Goal: Task Accomplishment & Management: Manage account settings

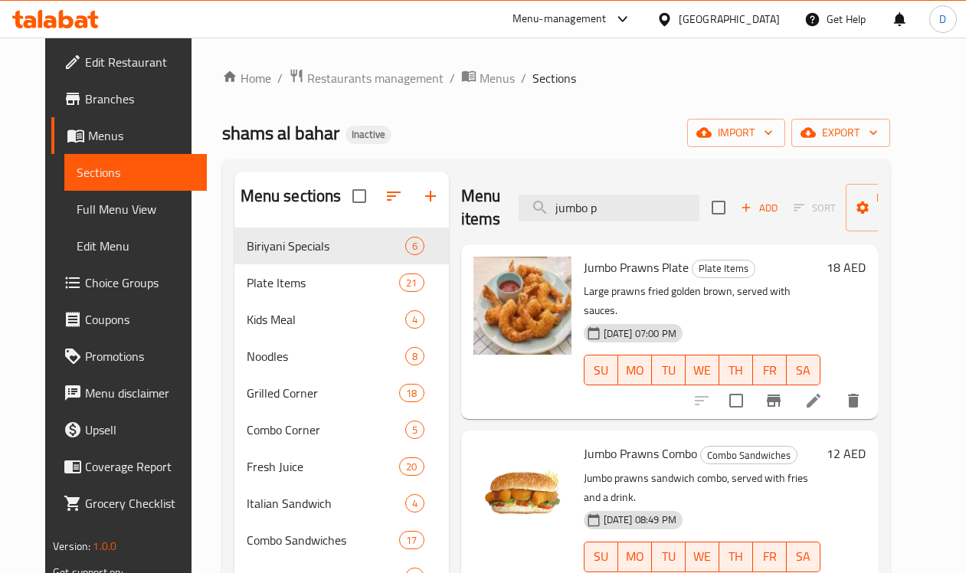
scroll to position [96, 0]
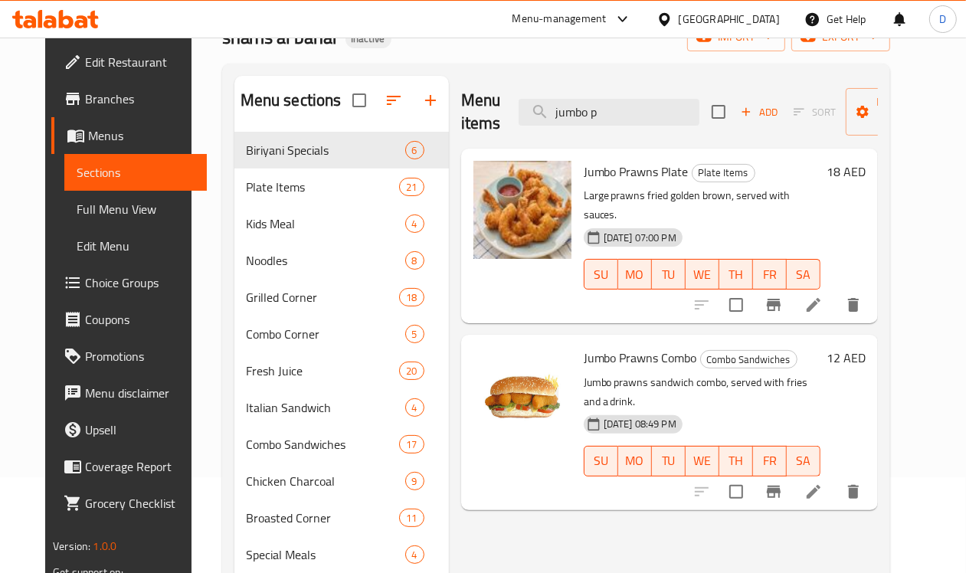
drag, startPoint x: 583, startPoint y: 110, endPoint x: 453, endPoint y: 120, distance: 130.7
click at [461, 120] on div "Menu items jumbo p Add Sort Manage items" at bounding box center [669, 112] width 417 height 73
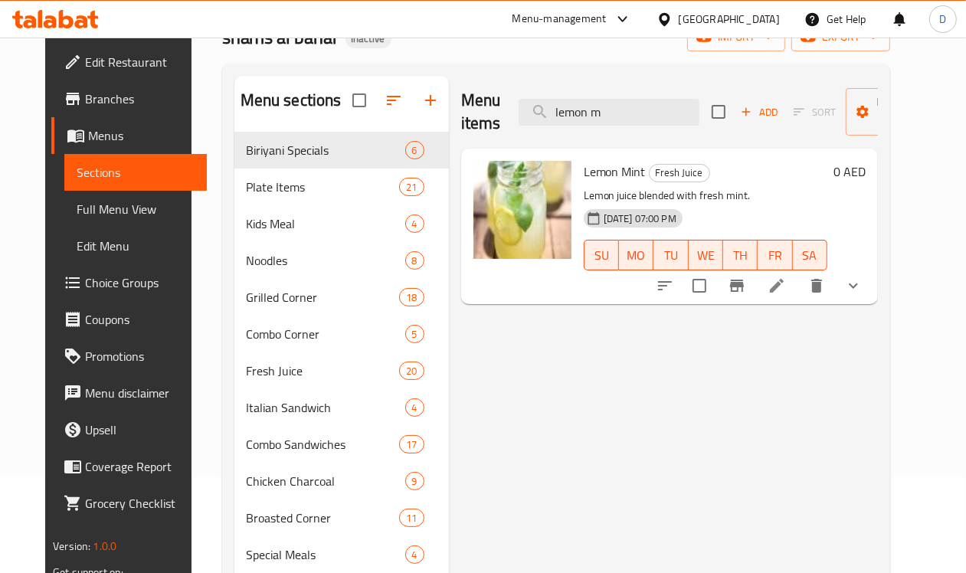
drag, startPoint x: 573, startPoint y: 116, endPoint x: 468, endPoint y: 105, distance: 105.6
click at [468, 105] on div "Menu items lemon m Add Sort Manage items" at bounding box center [669, 112] width 417 height 73
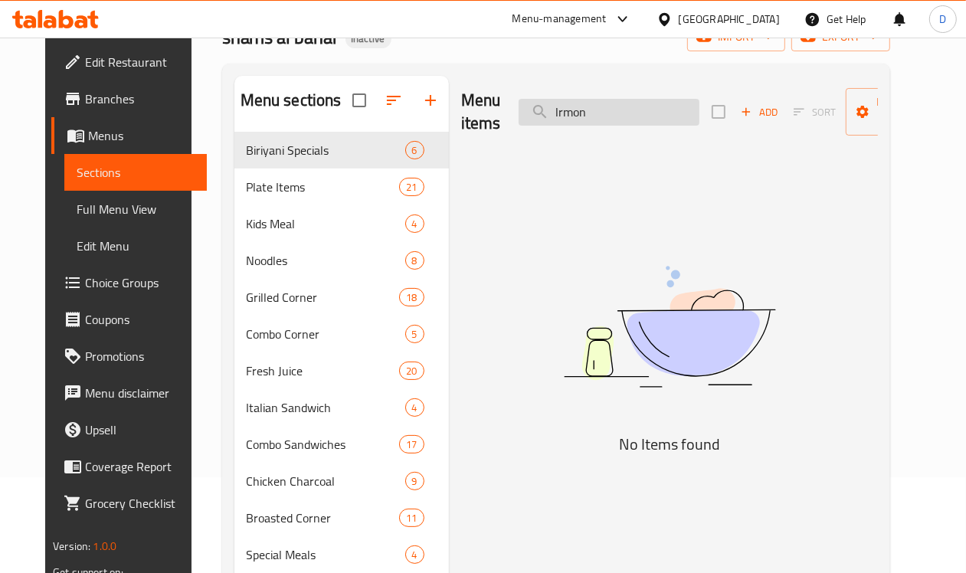
drag, startPoint x: 572, startPoint y: 102, endPoint x: 508, endPoint y: 104, distance: 64.4
click at [519, 104] on input "lrmon" at bounding box center [609, 112] width 181 height 27
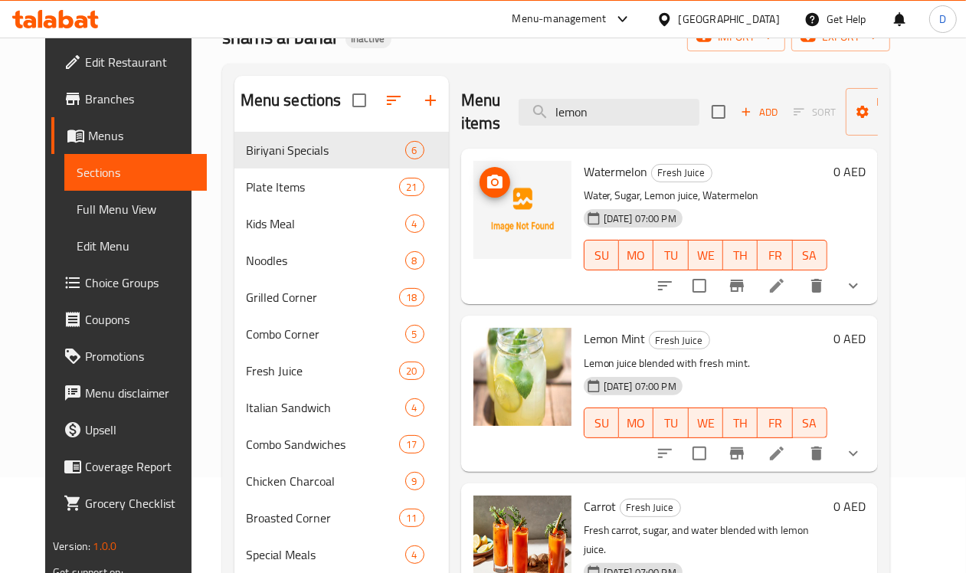
scroll to position [0, 0]
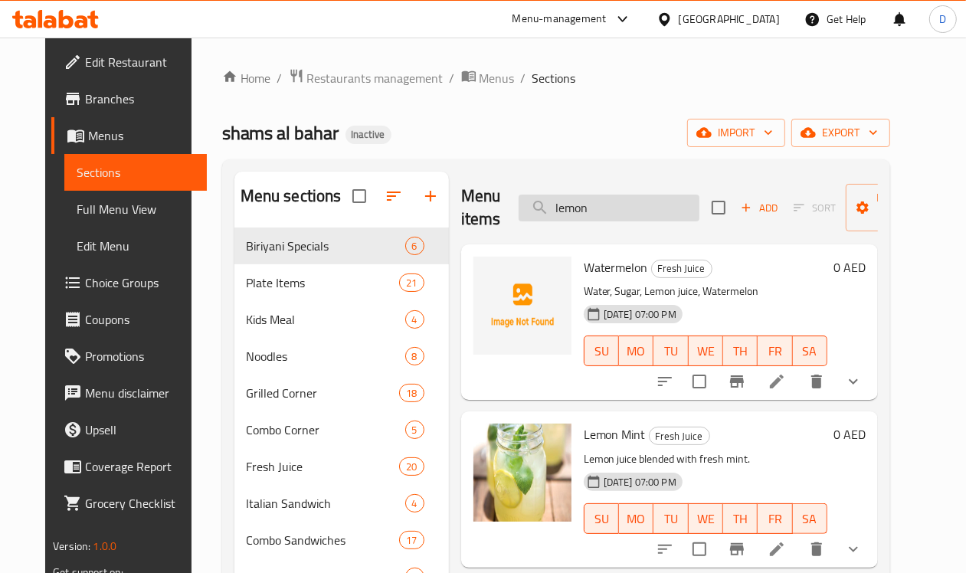
drag, startPoint x: 564, startPoint y: 202, endPoint x: 488, endPoint y: 209, distance: 76.2
click at [519, 209] on input "lemon" at bounding box center [609, 208] width 181 height 27
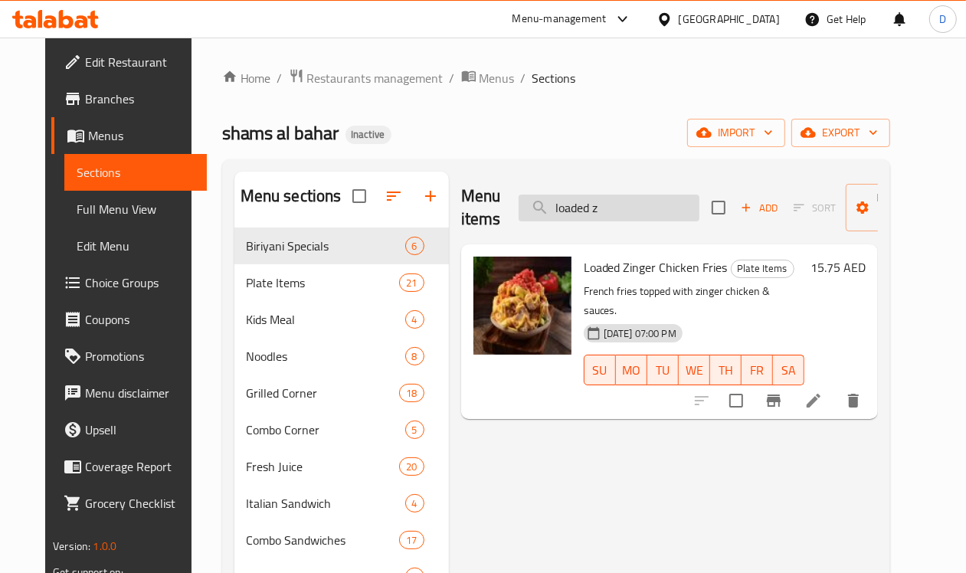
drag, startPoint x: 595, startPoint y: 215, endPoint x: 510, endPoint y: 219, distance: 85.1
click at [519, 219] on input "loaded z" at bounding box center [609, 208] width 181 height 27
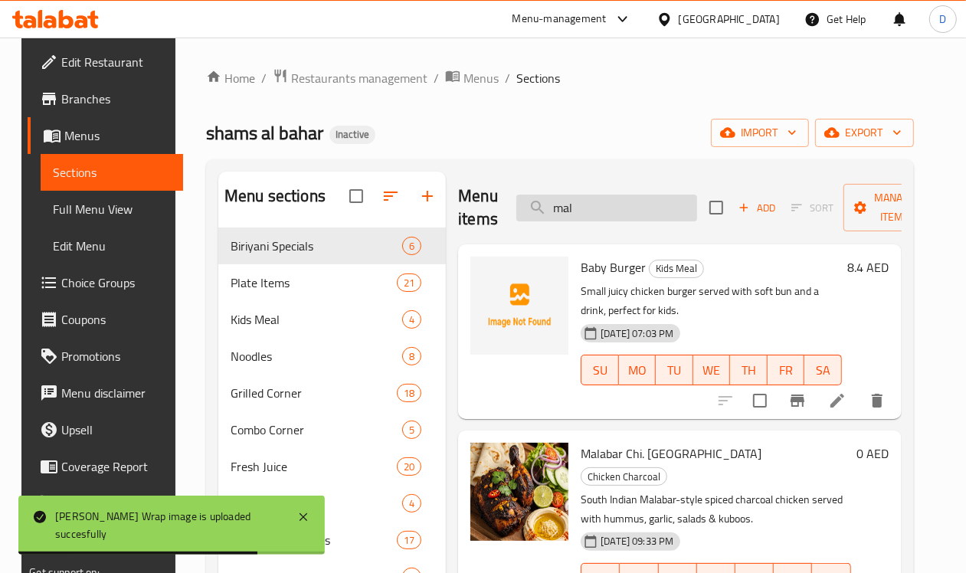
click at [552, 205] on input "mal" at bounding box center [606, 208] width 181 height 27
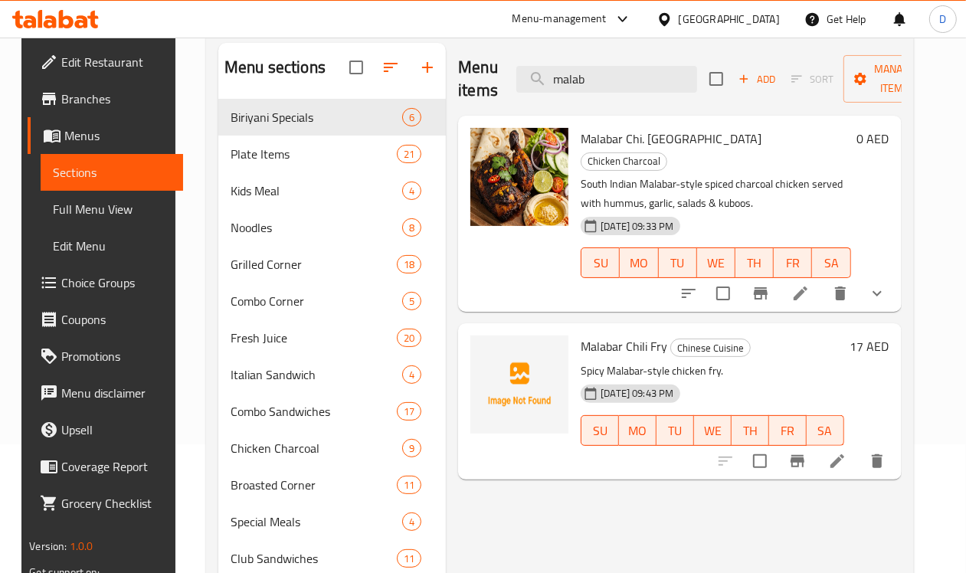
scroll to position [96, 0]
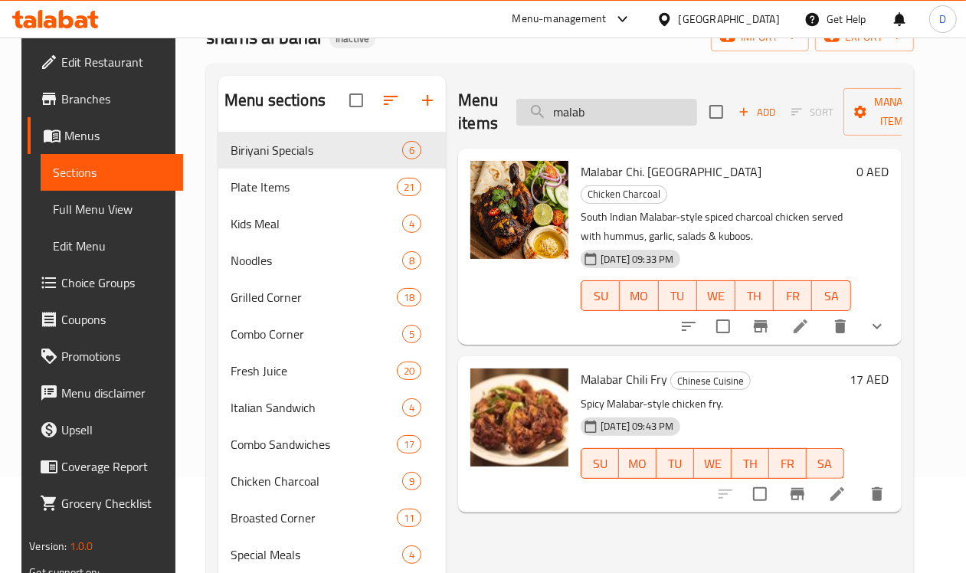
drag, startPoint x: 595, startPoint y: 113, endPoint x: 510, endPoint y: 108, distance: 84.5
click at [516, 108] on input "malab" at bounding box center [606, 112] width 181 height 27
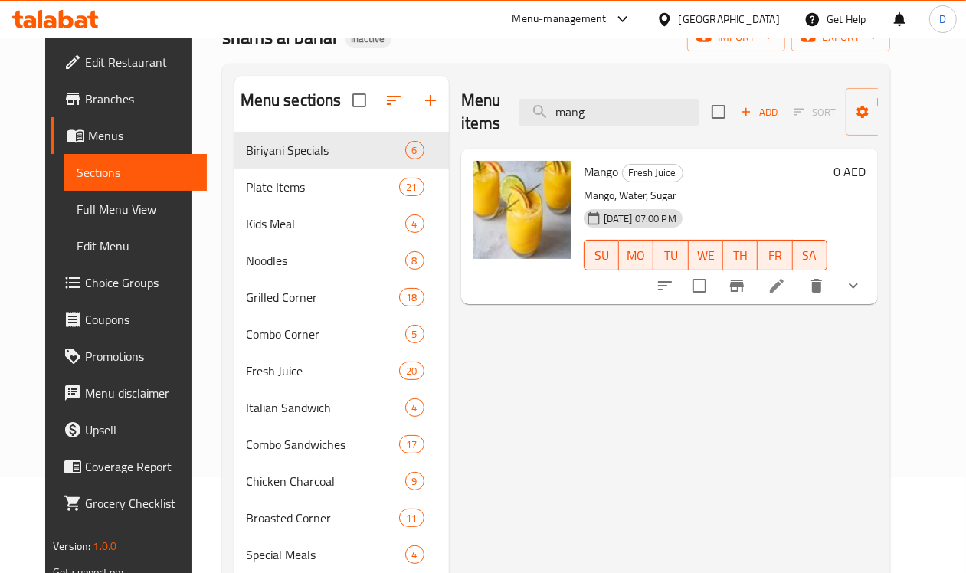
drag, startPoint x: 563, startPoint y: 116, endPoint x: 452, endPoint y: 138, distance: 113.2
click at [461, 138] on div "Menu items mang Add Sort Manage items" at bounding box center [669, 112] width 417 height 73
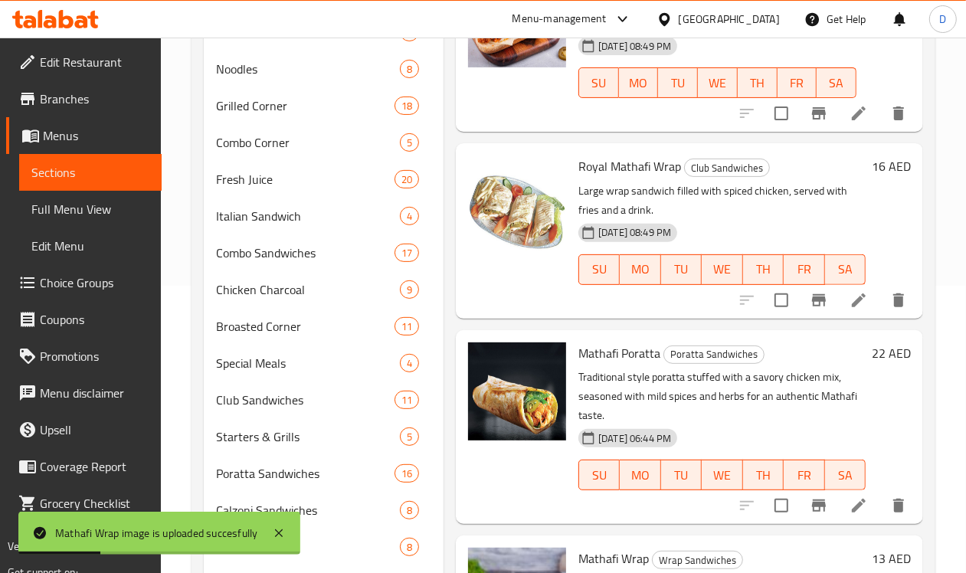
scroll to position [0, 0]
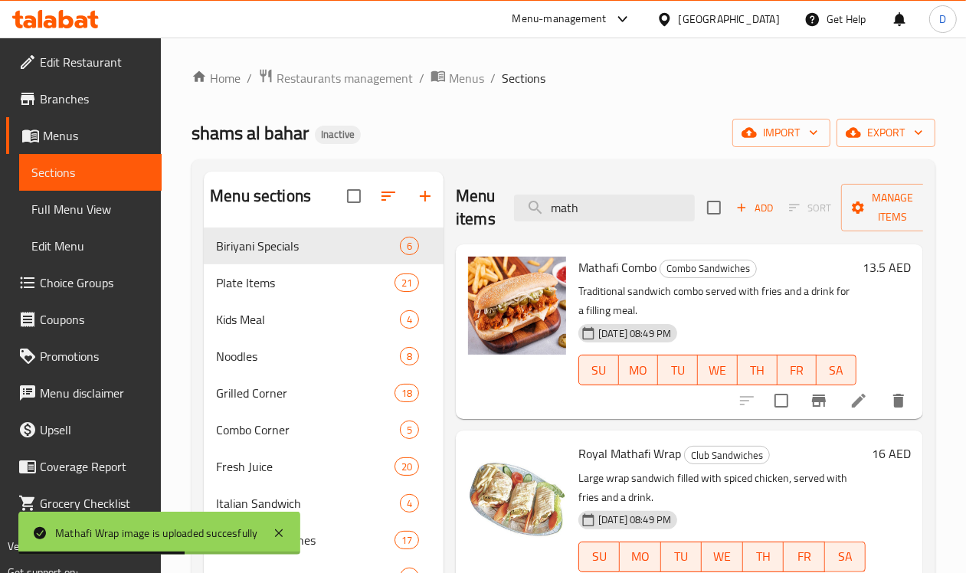
drag, startPoint x: 565, startPoint y: 208, endPoint x: 468, endPoint y: 202, distance: 96.7
click at [468, 202] on div "Menu items math Add Sort Manage items" at bounding box center [689, 208] width 467 height 73
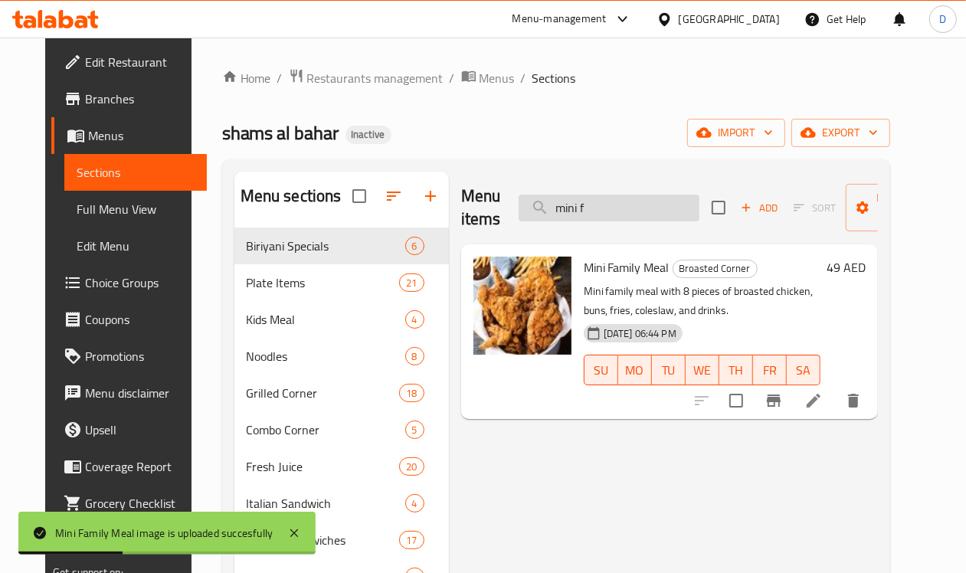
click at [569, 209] on input "mini f" at bounding box center [609, 208] width 181 height 27
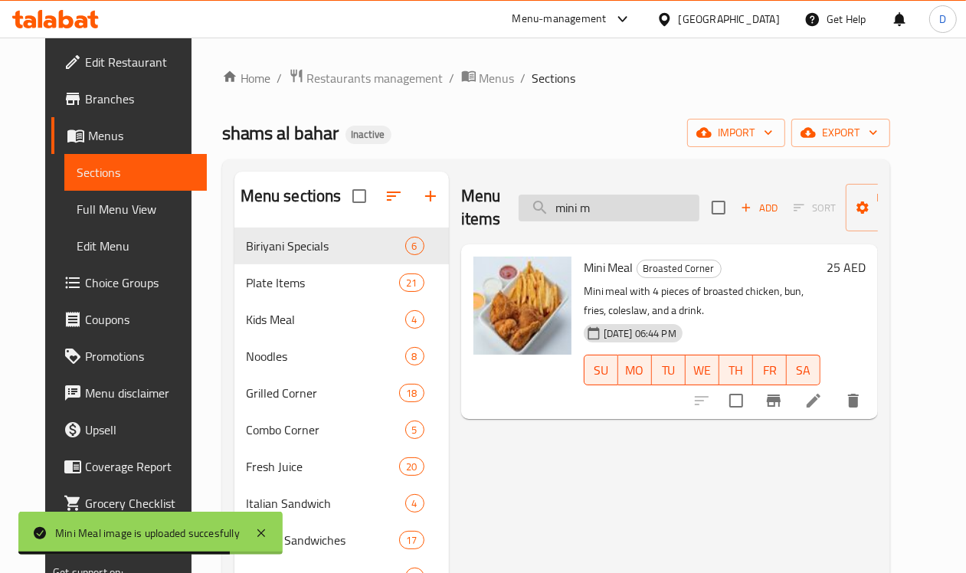
click at [592, 209] on input "mini m" at bounding box center [609, 208] width 181 height 27
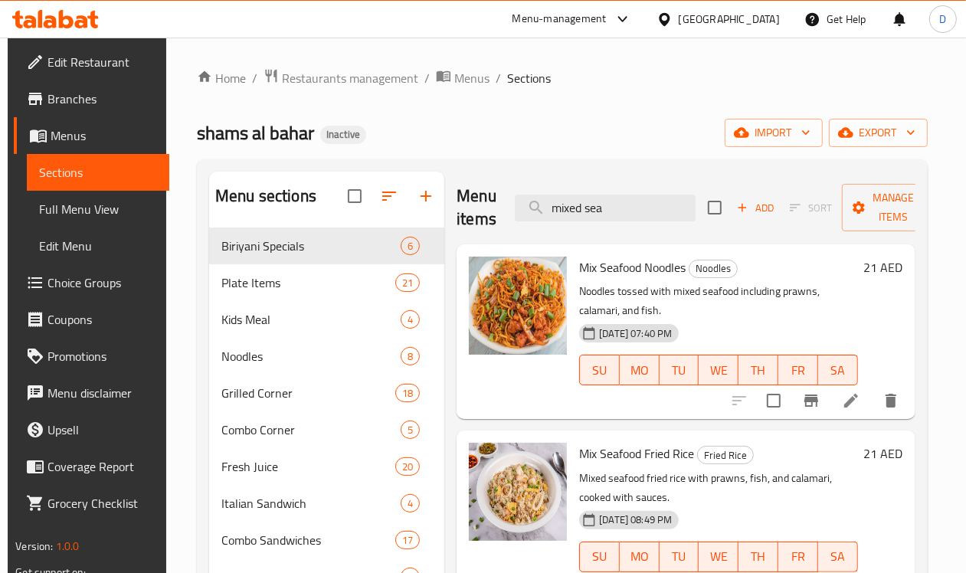
drag, startPoint x: 584, startPoint y: 211, endPoint x: 473, endPoint y: 201, distance: 111.6
click at [473, 201] on div "Menu items mixed sea Add Sort Manage items" at bounding box center [686, 208] width 458 height 73
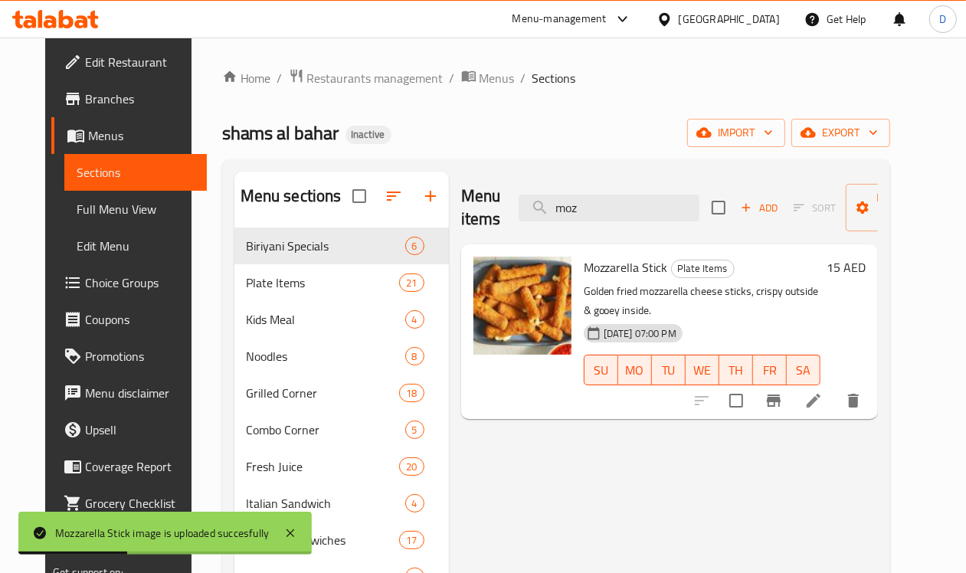
drag, startPoint x: 554, startPoint y: 211, endPoint x: 487, endPoint y: 208, distance: 67.5
click at [487, 208] on div "Menu items moz Add Sort Manage items" at bounding box center [669, 208] width 417 height 73
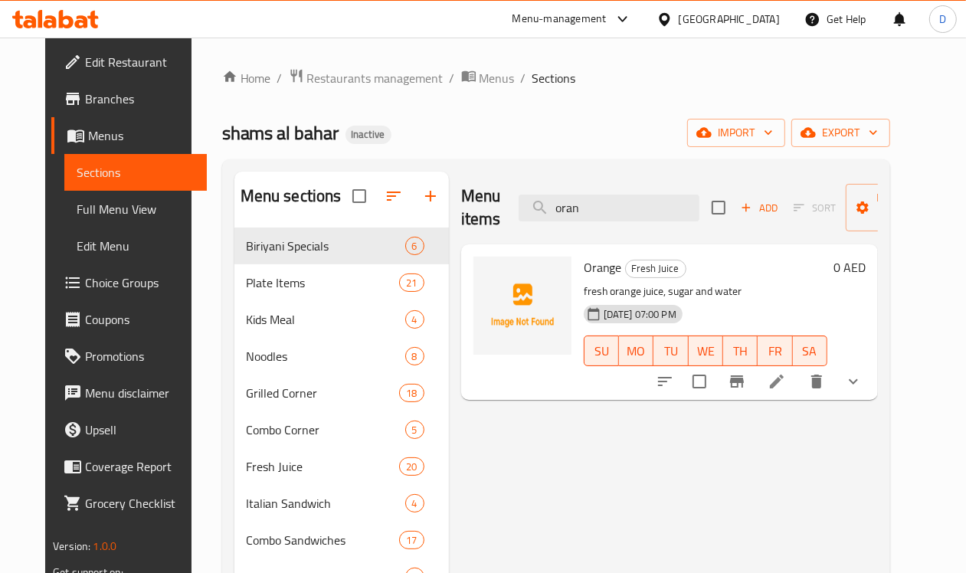
type input "oran"
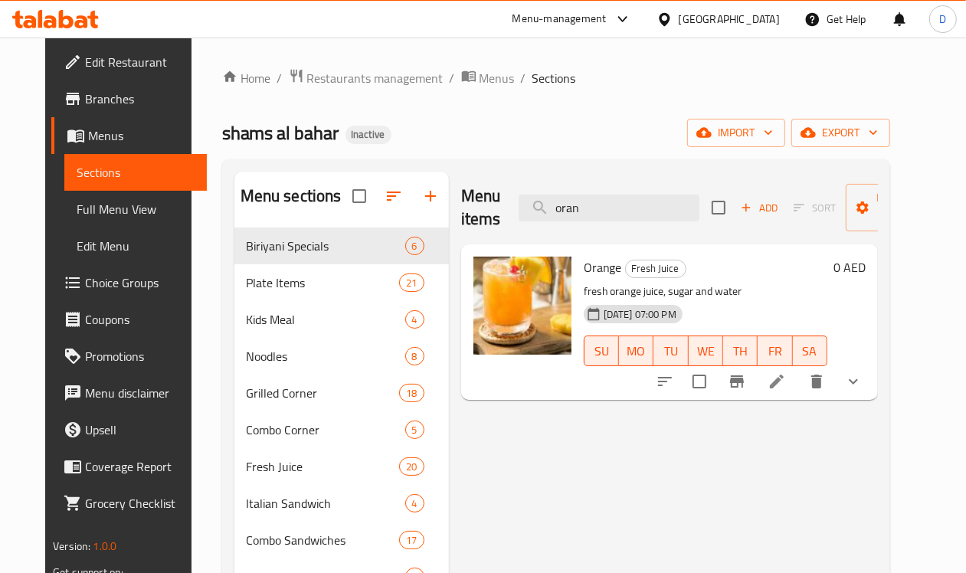
drag, startPoint x: 556, startPoint y: 205, endPoint x: 472, endPoint y: 223, distance: 86.1
click at [472, 223] on div "Menu items oran Add Sort Manage items" at bounding box center [669, 208] width 417 height 73
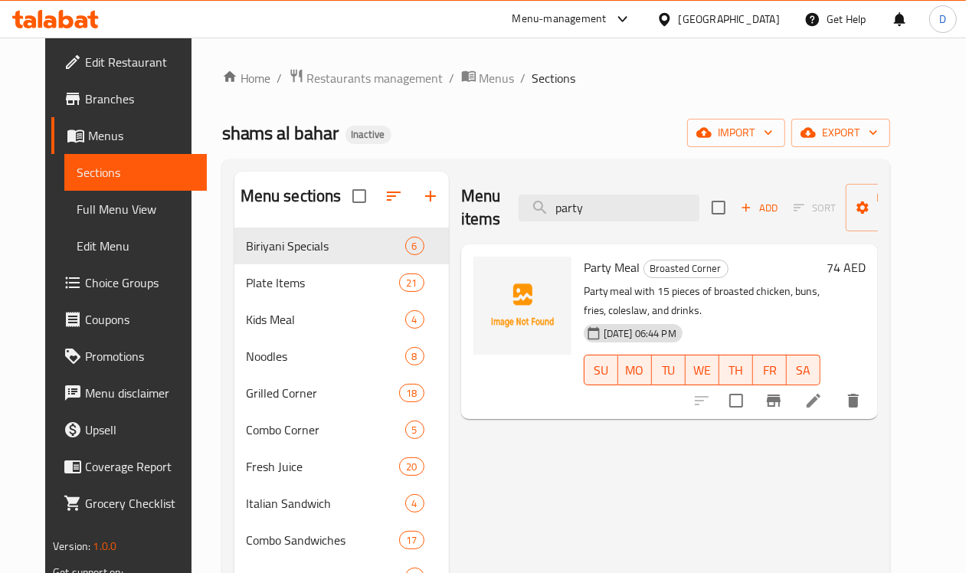
type input "party"
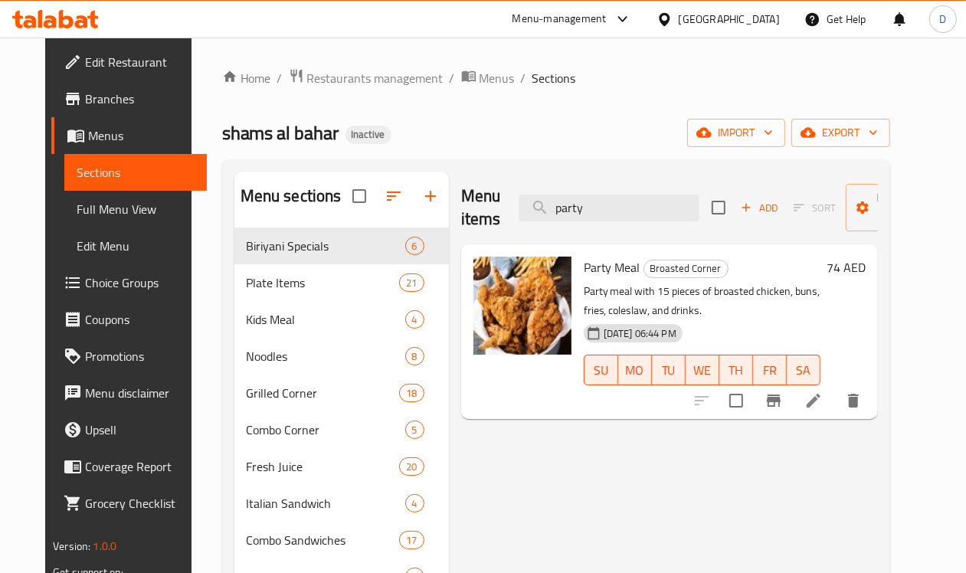
drag, startPoint x: 572, startPoint y: 199, endPoint x: 487, endPoint y: 221, distance: 88.5
click at [487, 221] on div "Menu items party Add Sort Manage items" at bounding box center [669, 208] width 417 height 73
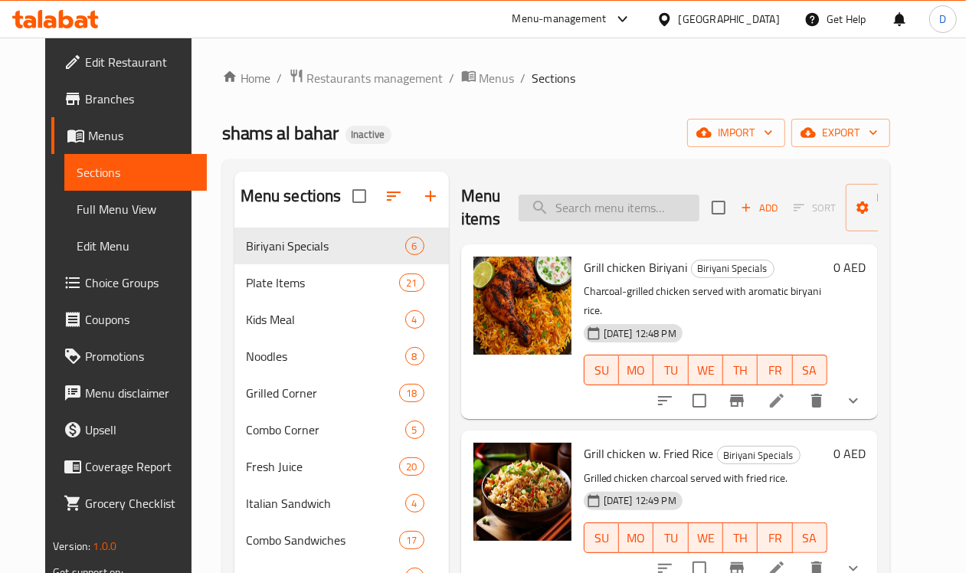
click at [552, 203] on input "search" at bounding box center [609, 208] width 181 height 27
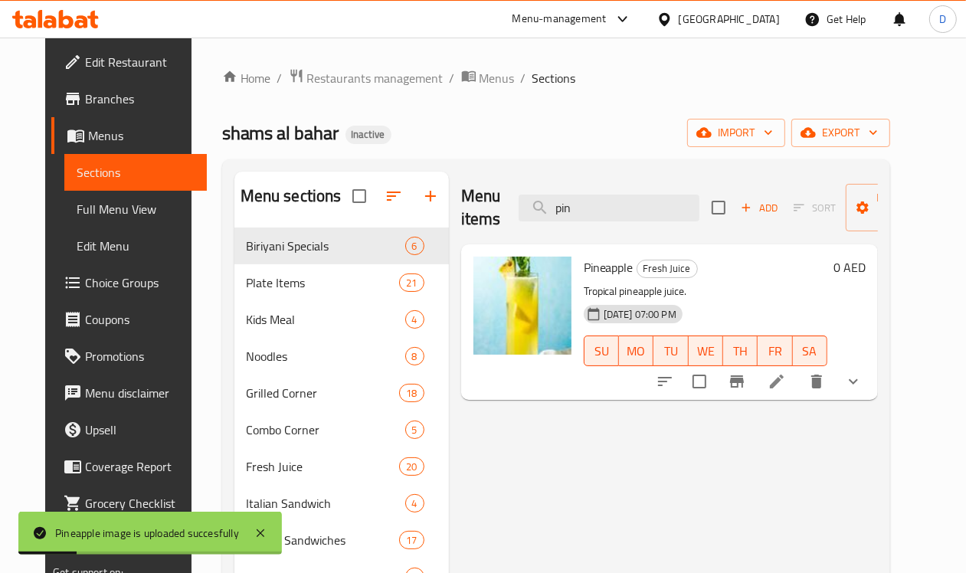
drag, startPoint x: 569, startPoint y: 207, endPoint x: 487, endPoint y: 204, distance: 82.0
click at [487, 204] on div "Menu items pin Add Sort Manage items" at bounding box center [669, 208] width 417 height 73
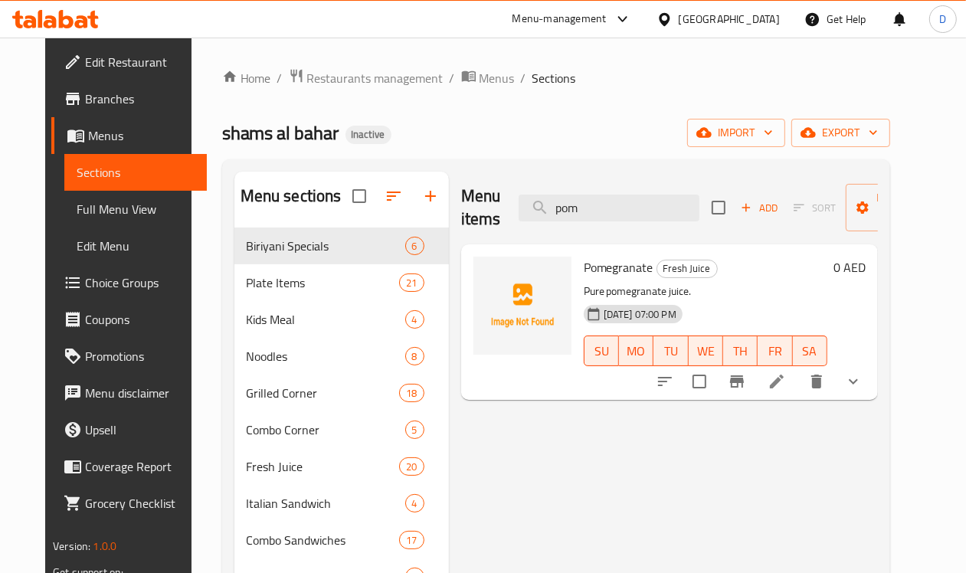
type input "pom"
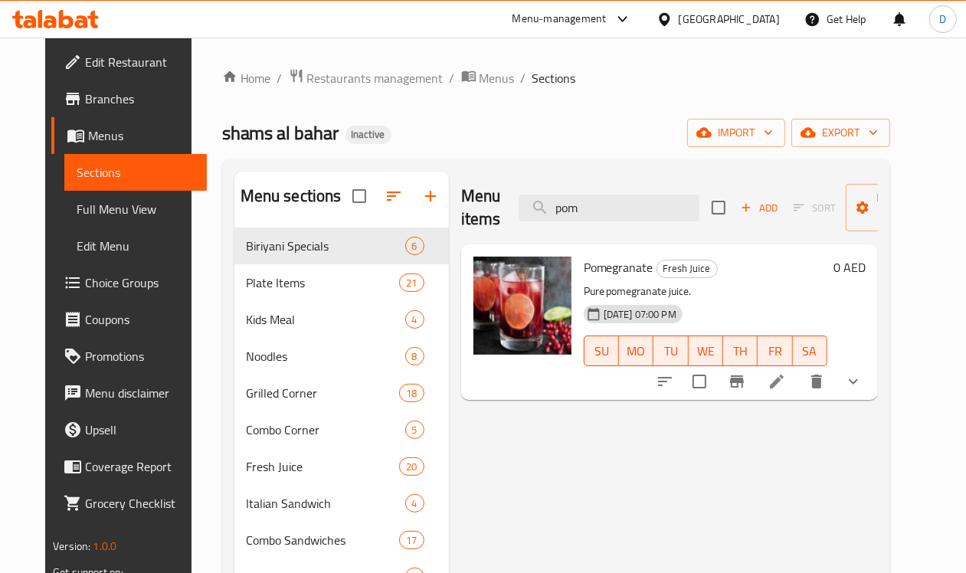
drag, startPoint x: 571, startPoint y: 200, endPoint x: 407, endPoint y: 199, distance: 164.0
click at [461, 199] on div "Menu items pom Add Sort Manage items" at bounding box center [669, 208] width 417 height 73
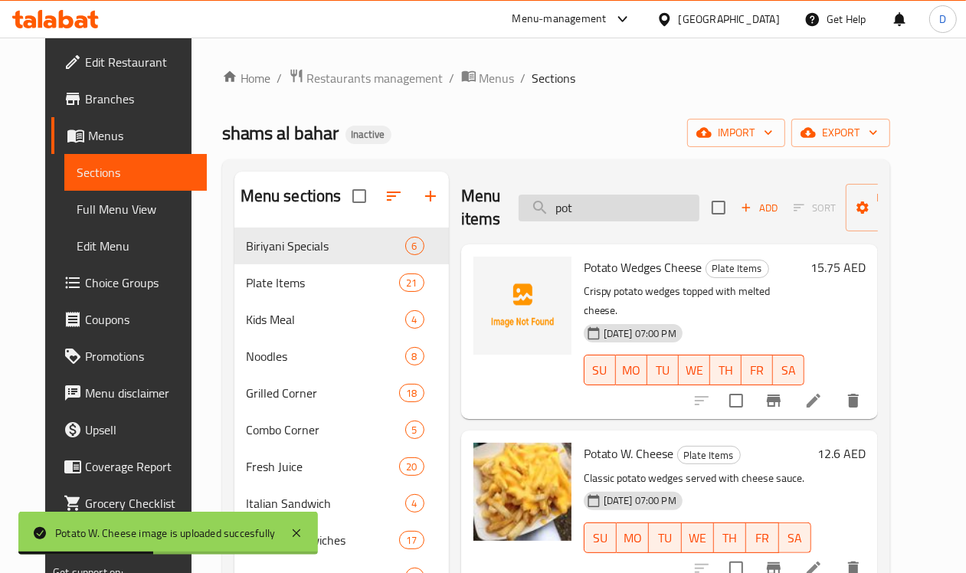
drag, startPoint x: 553, startPoint y: 211, endPoint x: 481, endPoint y: 211, distance: 72.0
click at [519, 211] on input "pot" at bounding box center [609, 208] width 181 height 27
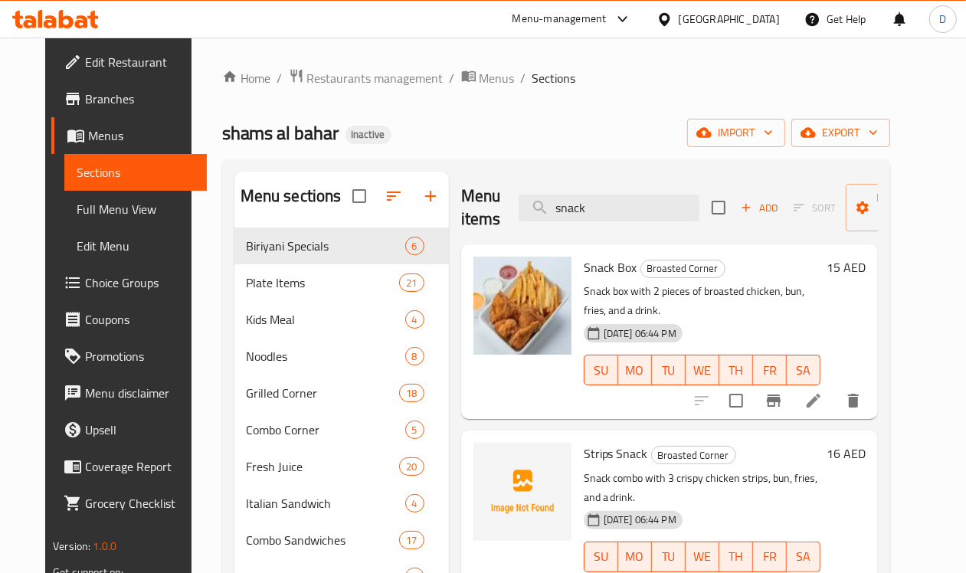
drag, startPoint x: 568, startPoint y: 208, endPoint x: 434, endPoint y: 201, distance: 134.3
click at [461, 201] on div "Menu items snack Add Sort Manage items" at bounding box center [669, 208] width 417 height 73
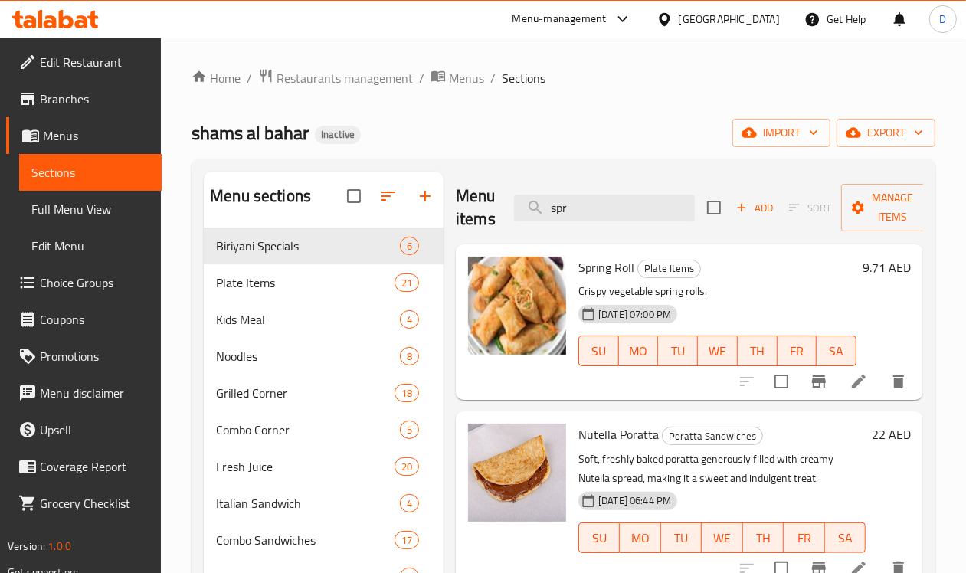
drag, startPoint x: 555, startPoint y: 209, endPoint x: 467, endPoint y: 223, distance: 89.2
click at [467, 223] on div "Menu items spr Add Sort Manage items" at bounding box center [689, 208] width 467 height 73
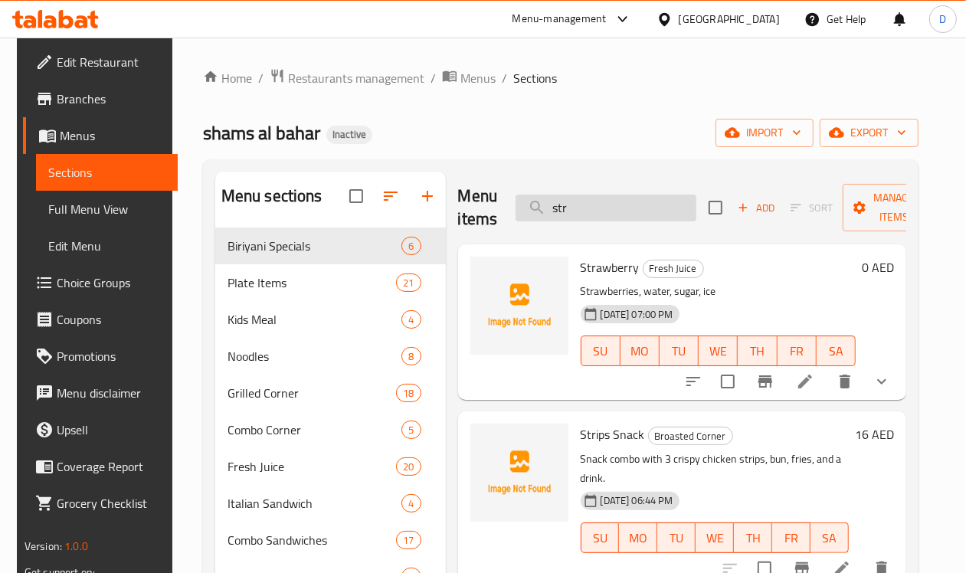
drag, startPoint x: 555, startPoint y: 208, endPoint x: 484, endPoint y: 208, distance: 71.3
click at [516, 208] on input "str" at bounding box center [606, 208] width 181 height 27
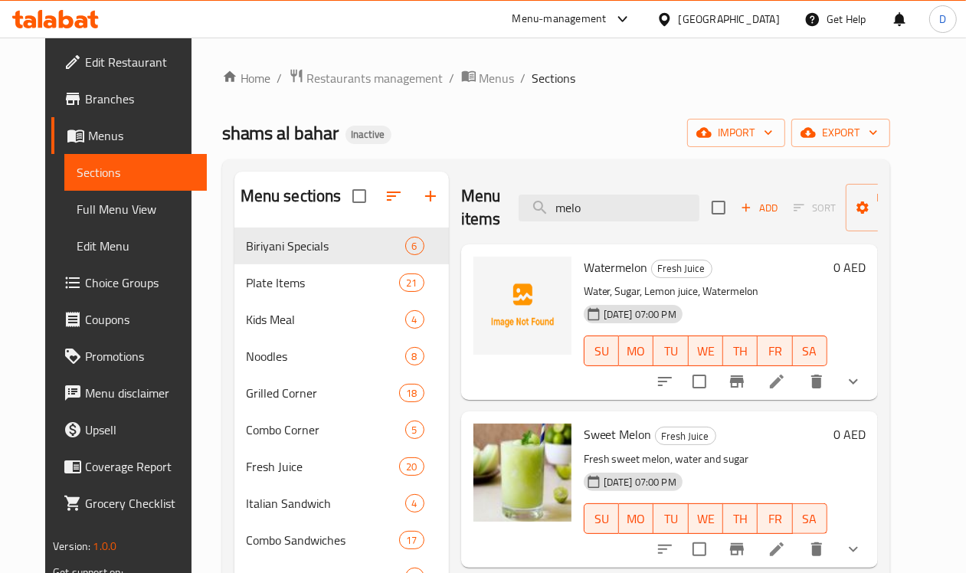
drag, startPoint x: 552, startPoint y: 197, endPoint x: 491, endPoint y: 193, distance: 60.7
click at [491, 193] on div "Menu items melo Add Sort Manage items" at bounding box center [669, 208] width 417 height 73
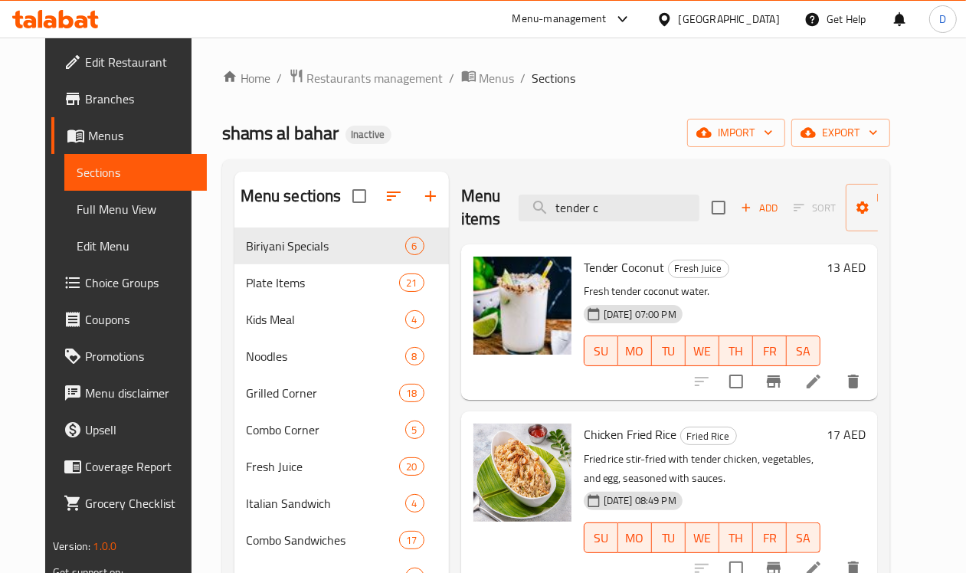
drag, startPoint x: 576, startPoint y: 205, endPoint x: 453, endPoint y: 208, distance: 123.4
click at [461, 208] on div "Menu items tender c Add Sort Manage items" at bounding box center [669, 208] width 417 height 73
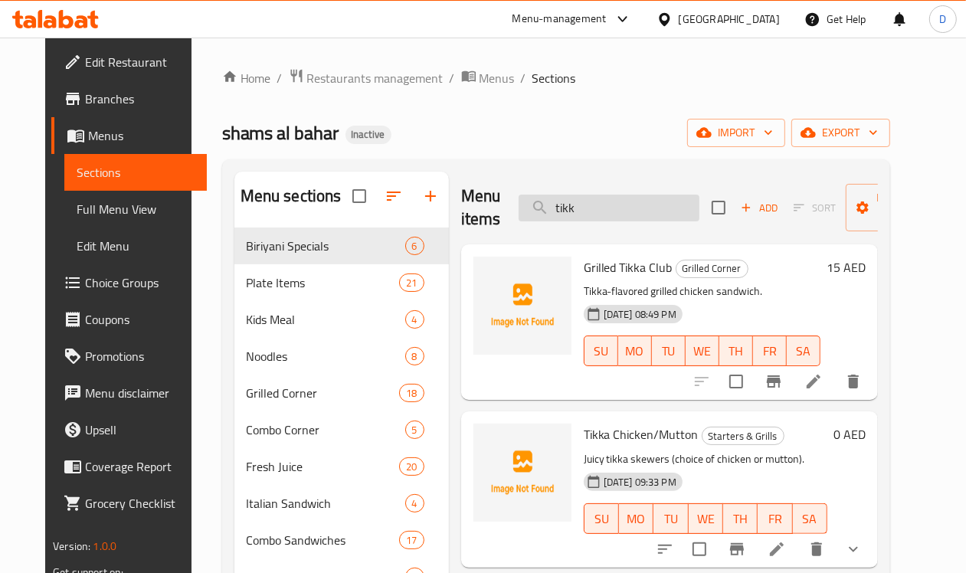
drag, startPoint x: 537, startPoint y: 198, endPoint x: 546, endPoint y: 208, distance: 13.6
click at [537, 199] on input "tikk" at bounding box center [609, 208] width 181 height 27
drag, startPoint x: 549, startPoint y: 205, endPoint x: 466, endPoint y: 205, distance: 83.5
click at [466, 205] on div "Menu items tikk Add Sort Manage items" at bounding box center [669, 208] width 417 height 73
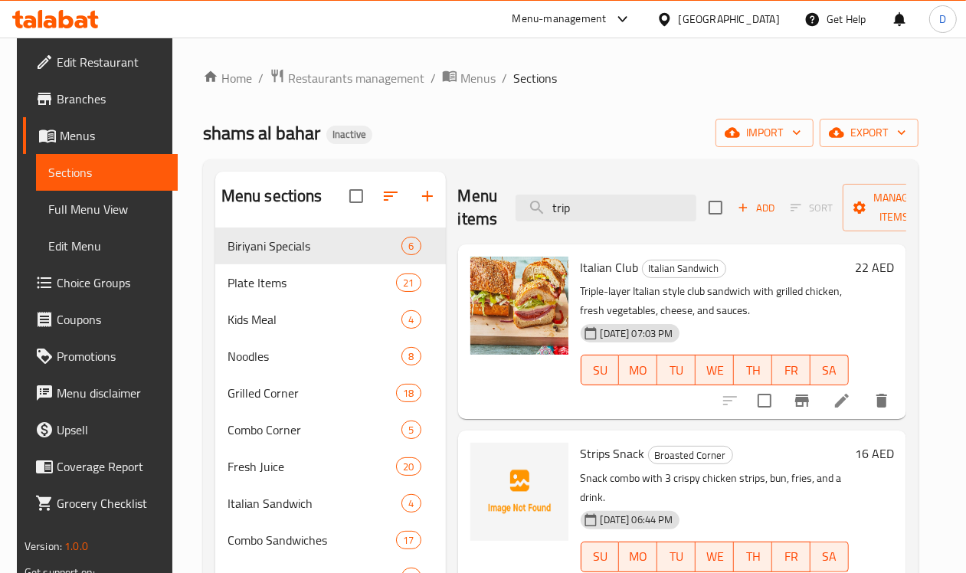
drag, startPoint x: 546, startPoint y: 211, endPoint x: 466, endPoint y: 203, distance: 80.1
click at [466, 203] on div "Menu items trip Add Sort Manage items" at bounding box center [682, 208] width 449 height 73
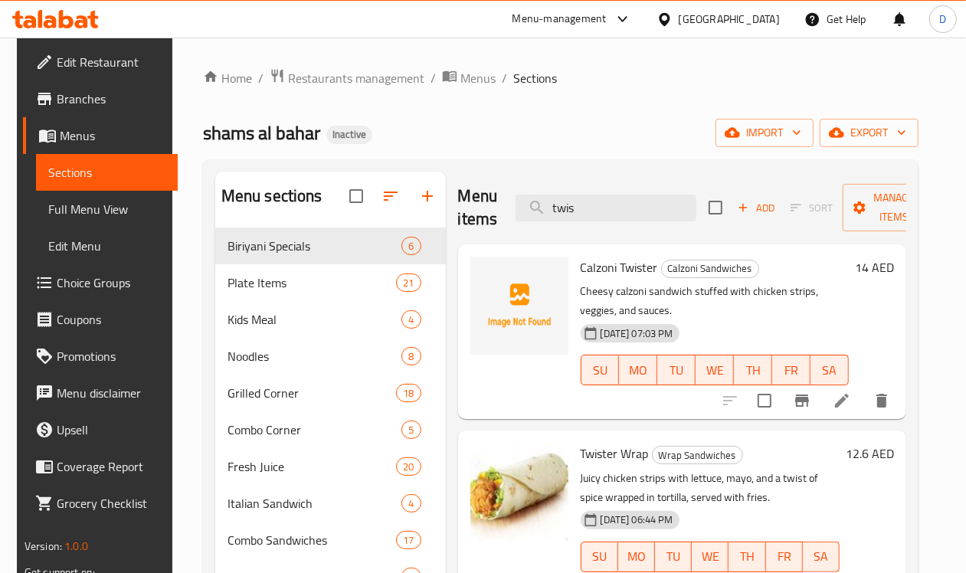
drag, startPoint x: 571, startPoint y: 213, endPoint x: 498, endPoint y: 231, distance: 75.1
click at [498, 231] on div "Menu items twis Add Sort Manage items" at bounding box center [682, 208] width 449 height 73
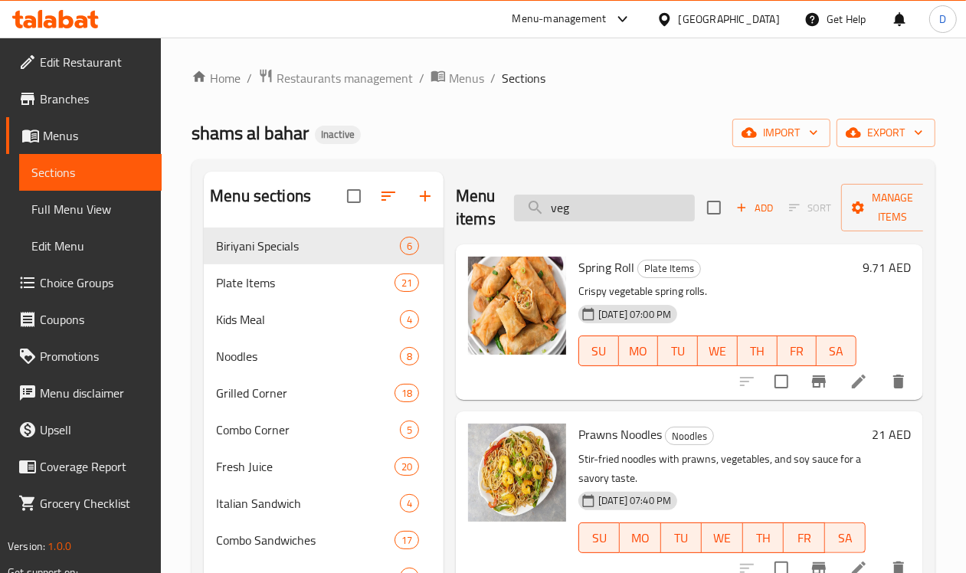
drag, startPoint x: 556, startPoint y: 211, endPoint x: 480, endPoint y: 209, distance: 76.6
click at [514, 209] on input "veg" at bounding box center [604, 208] width 181 height 27
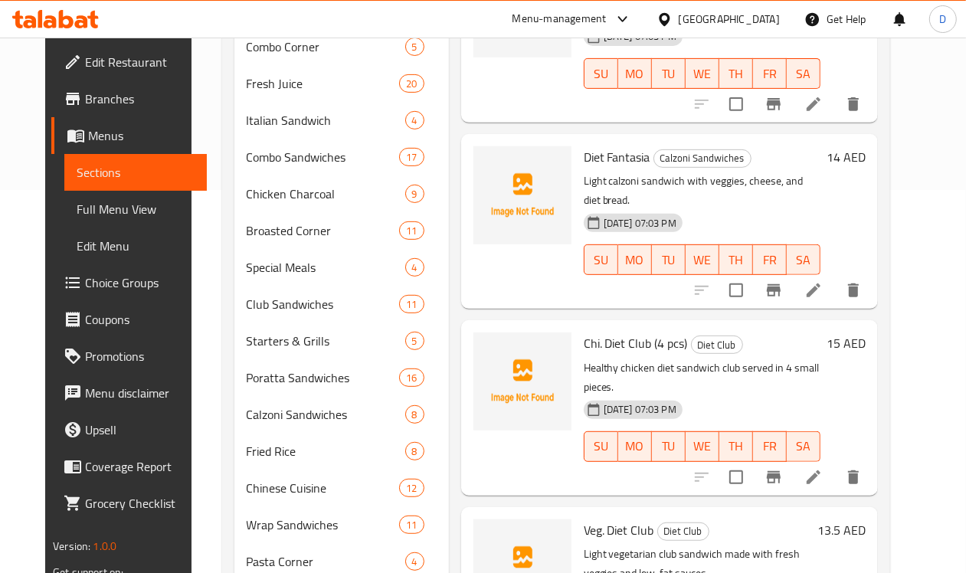
scroll to position [479, 0]
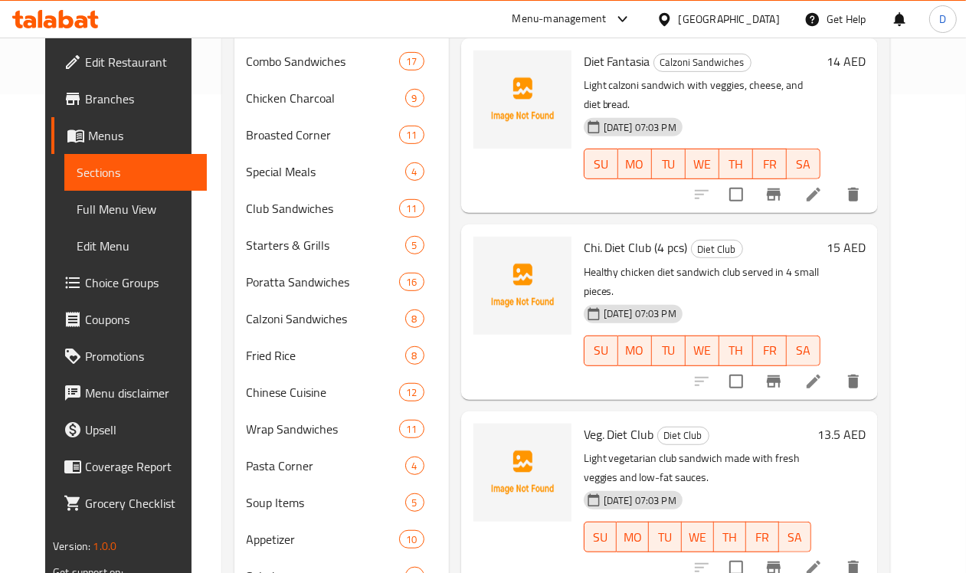
type input "diet"
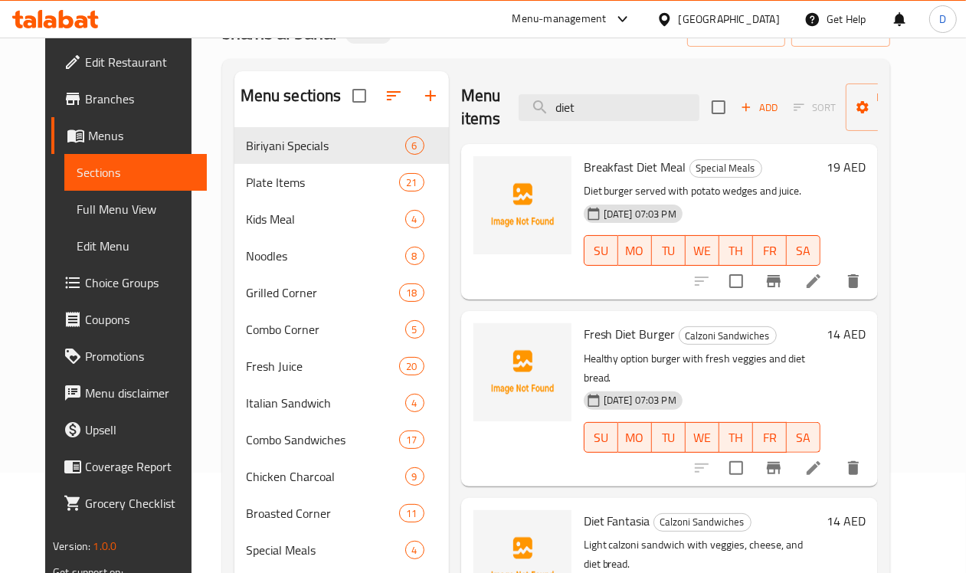
scroll to position [0, 0]
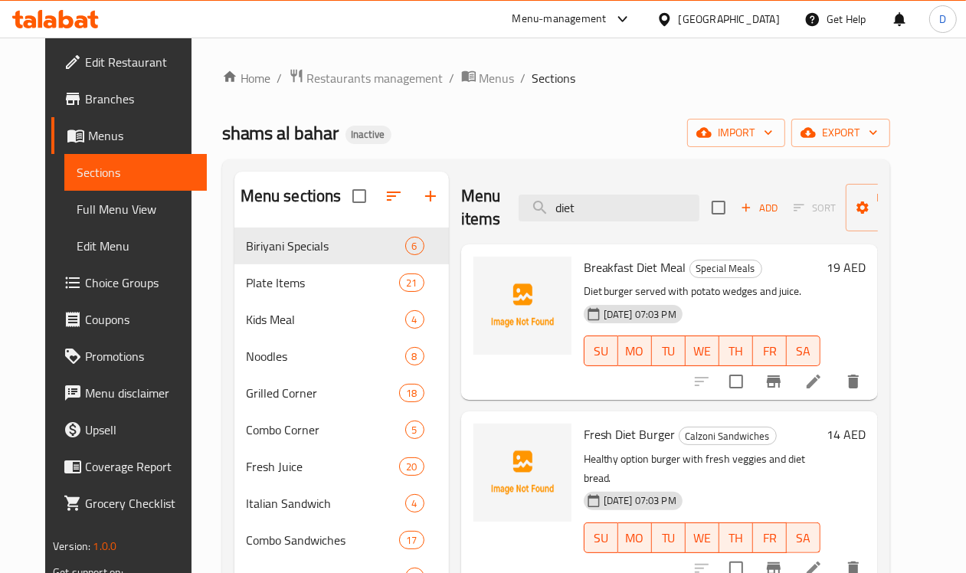
drag, startPoint x: 559, startPoint y: 208, endPoint x: 426, endPoint y: 208, distance: 133.3
click at [461, 208] on div "Menu items diet Add Sort Manage items" at bounding box center [669, 208] width 417 height 73
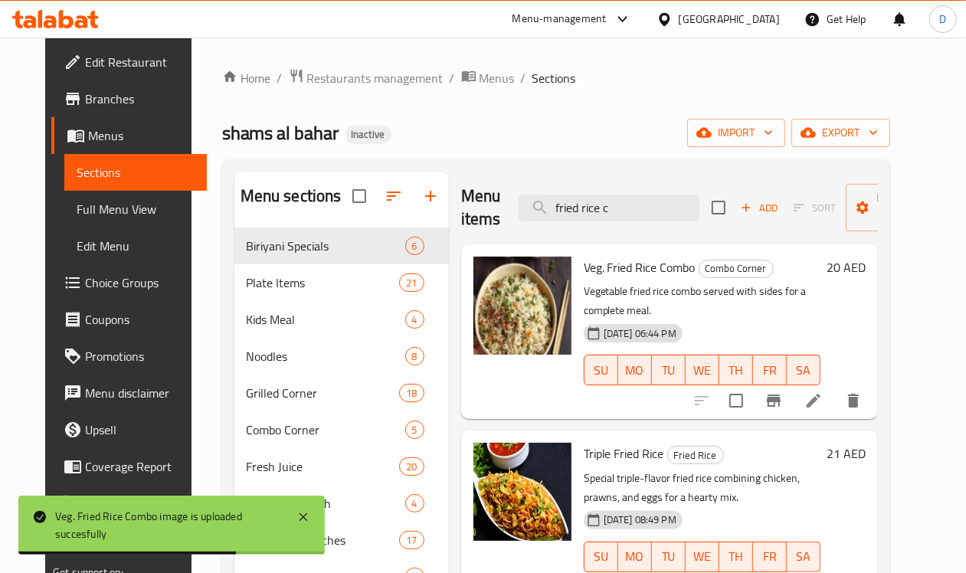
drag, startPoint x: 634, startPoint y: 204, endPoint x: 483, endPoint y: 201, distance: 150.2
click at [483, 201] on div "Menu items fried rice c Add Sort Manage items" at bounding box center [669, 208] width 417 height 73
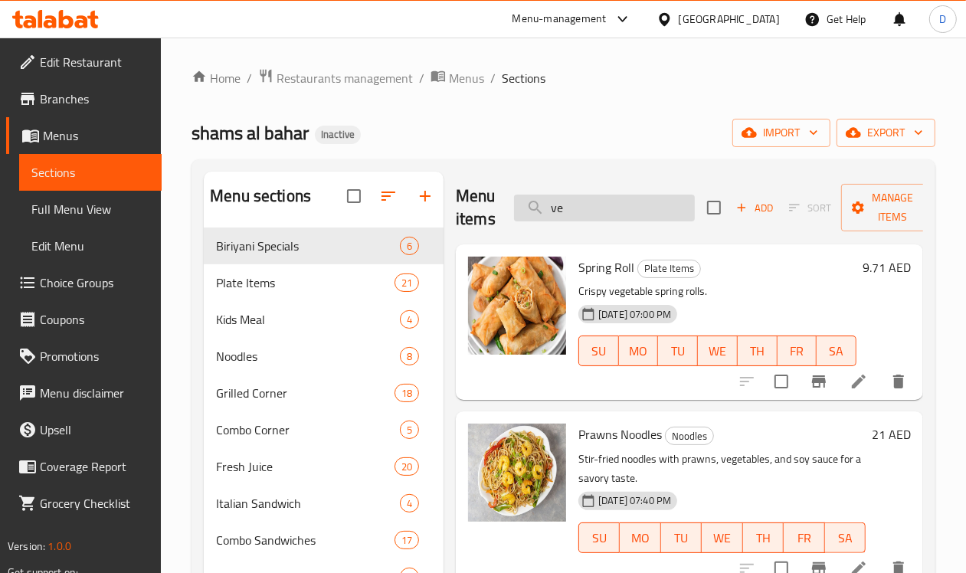
type input "v"
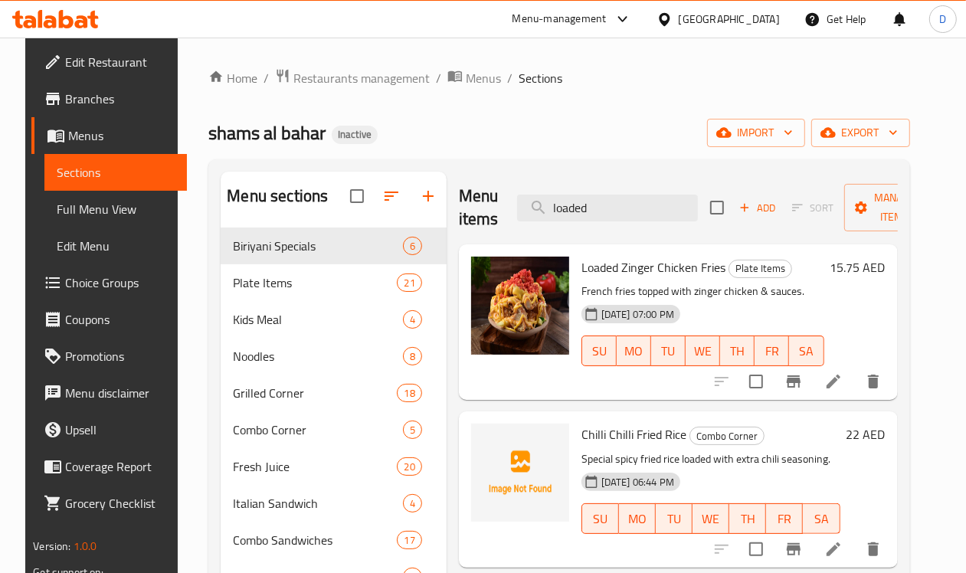
drag, startPoint x: 564, startPoint y: 218, endPoint x: 457, endPoint y: 203, distance: 107.6
click at [459, 203] on div "Menu items loaded Add Sort Manage items" at bounding box center [678, 208] width 439 height 73
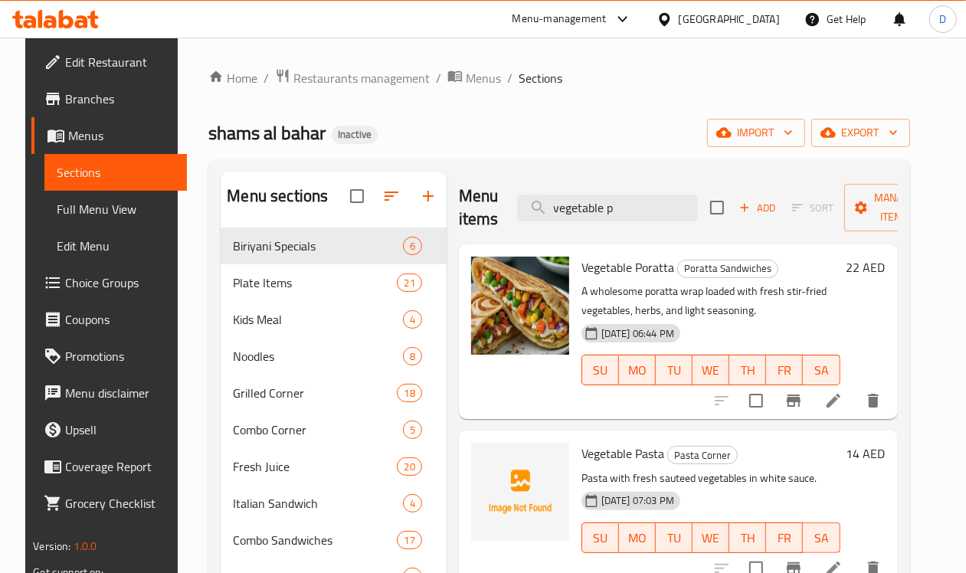
type input "vegetable p"
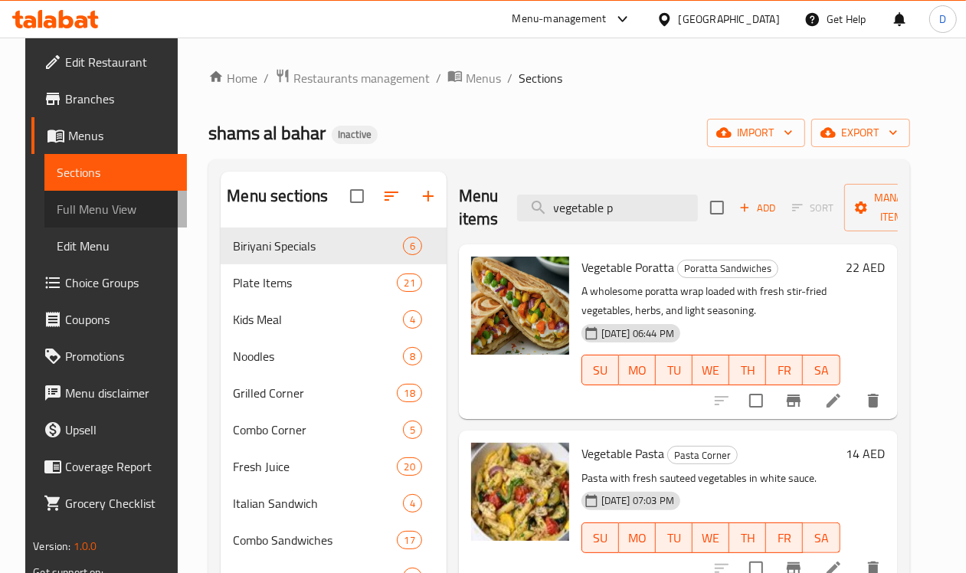
click at [78, 215] on span "Full Menu View" at bounding box center [116, 209] width 118 height 18
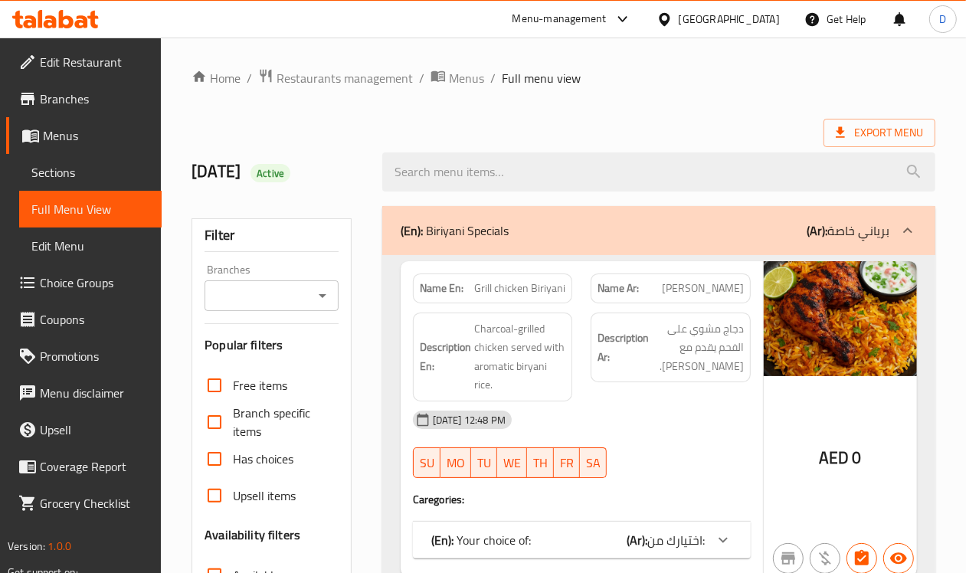
scroll to position [479, 0]
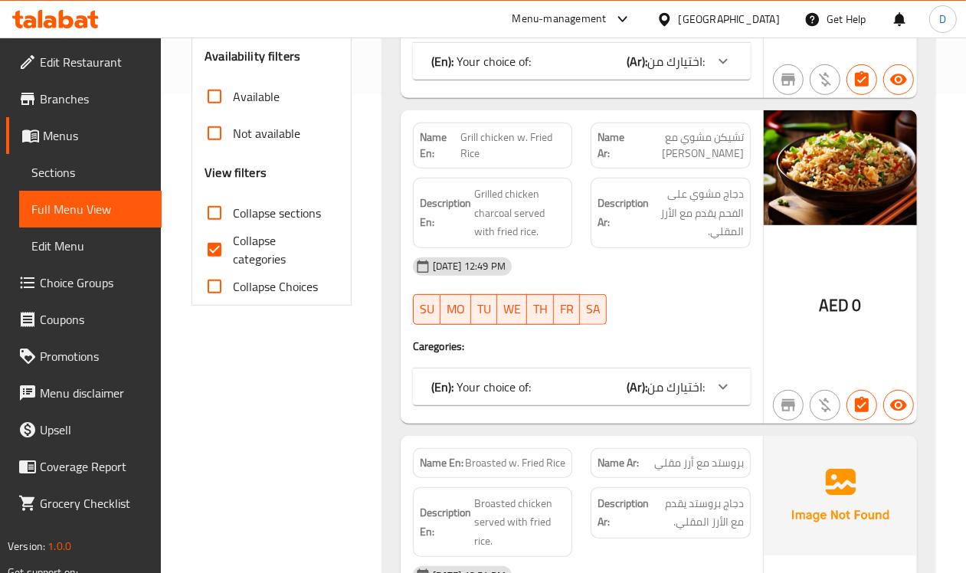
click at [212, 247] on input "Collapse categories" at bounding box center [214, 249] width 37 height 37
checkbox input "false"
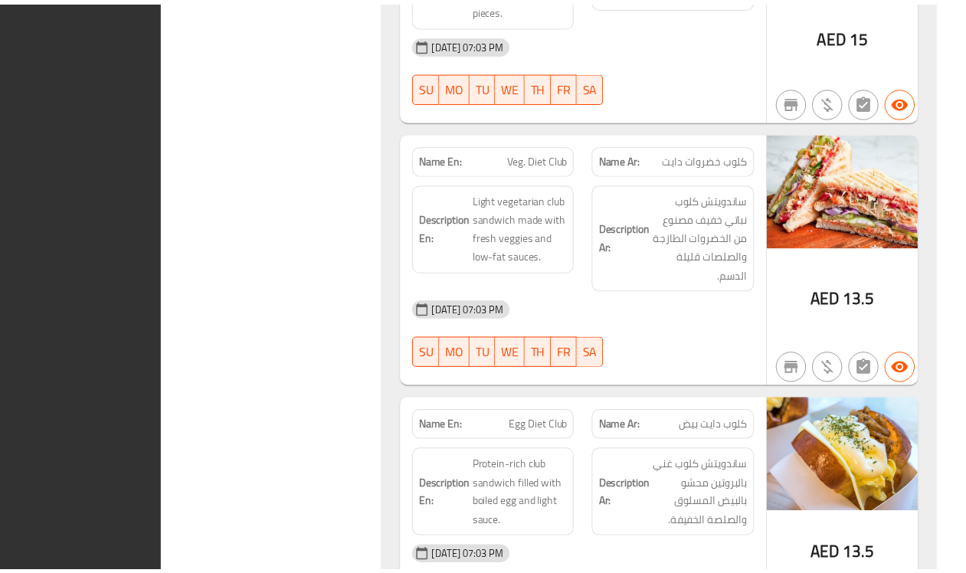
scroll to position [72241, 0]
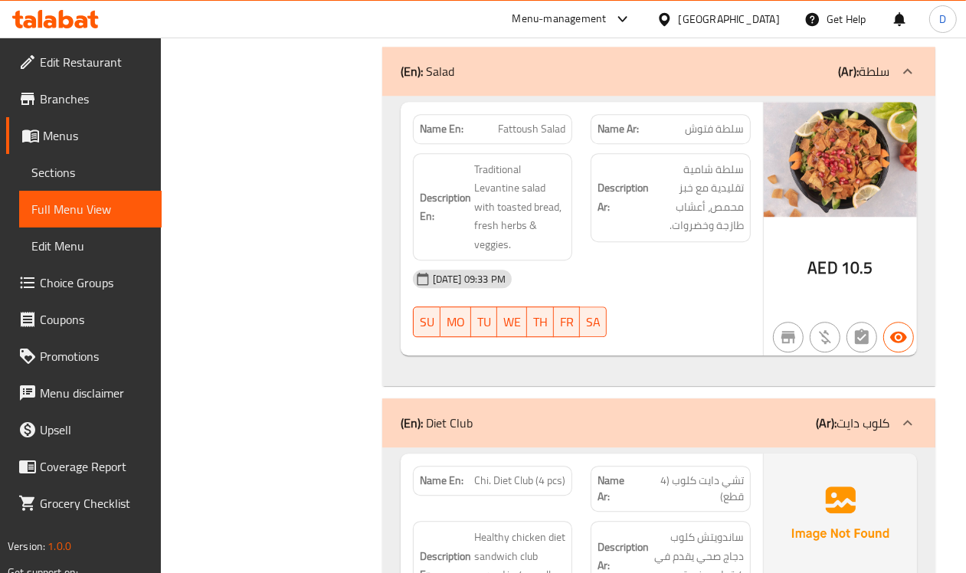
click at [743, 15] on div "United Arab Emirates" at bounding box center [729, 19] width 101 height 17
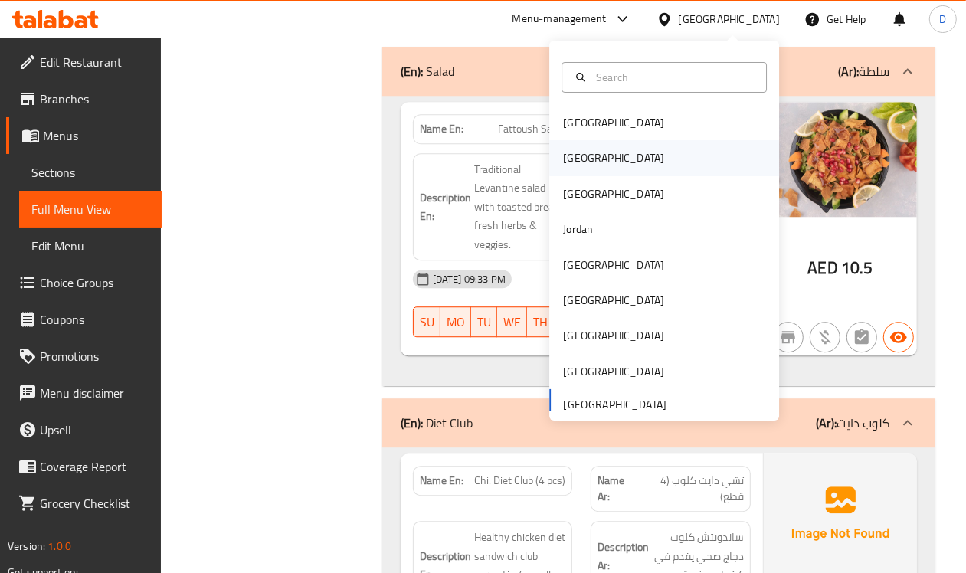
click at [565, 161] on div "Egypt" at bounding box center [613, 157] width 101 height 17
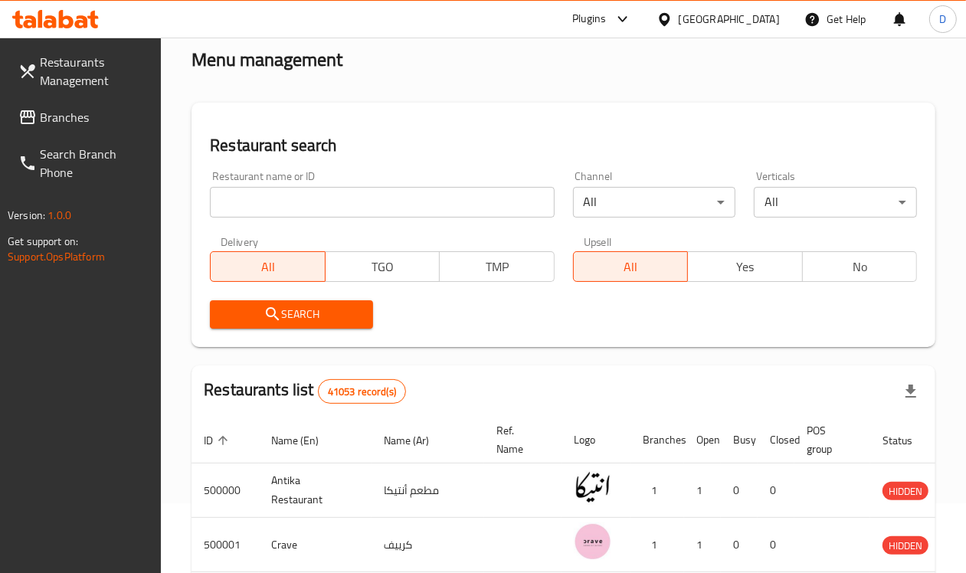
scroll to position [613, 0]
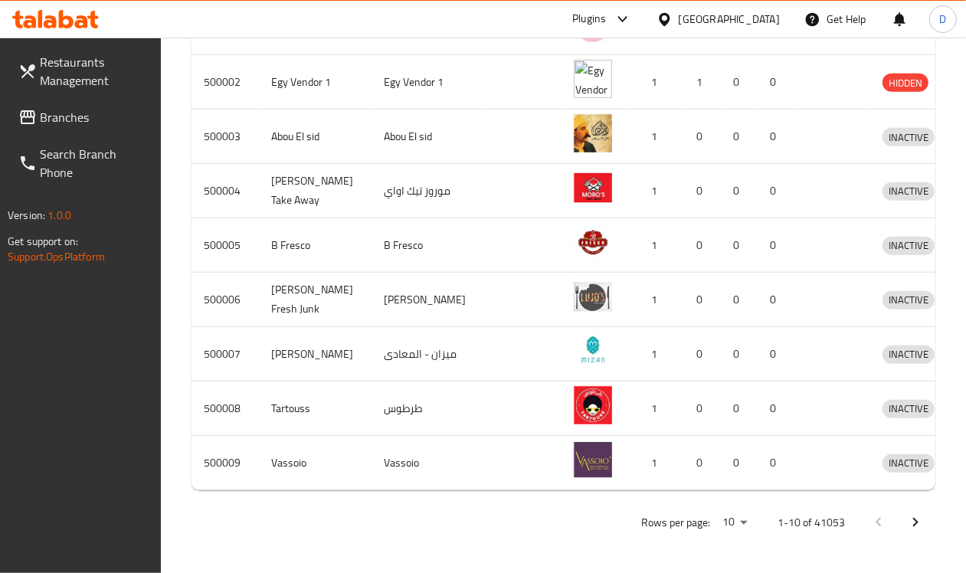
click at [66, 120] on span "Branches" at bounding box center [95, 117] width 110 height 18
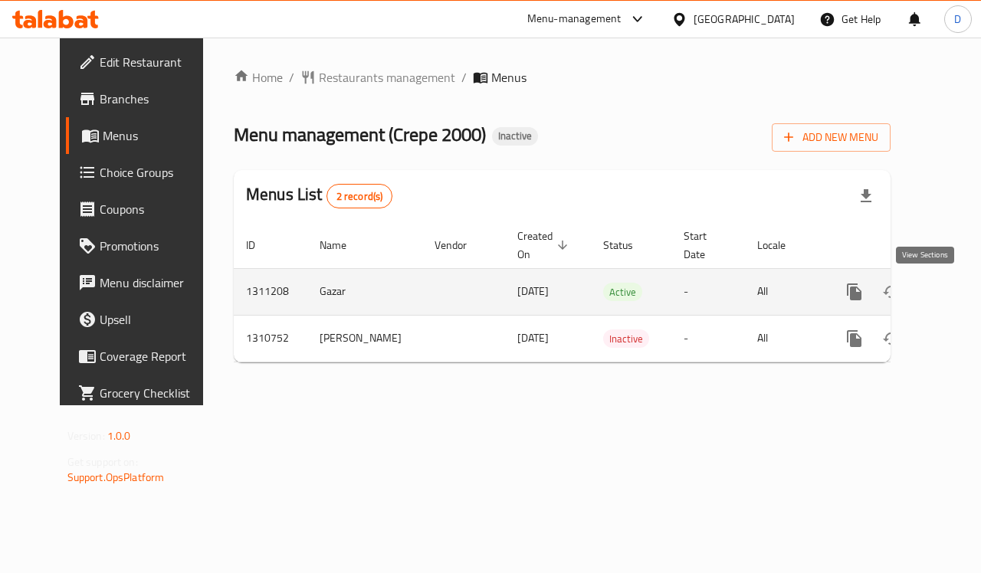
click at [955, 287] on icon "enhanced table" at bounding box center [964, 292] width 18 height 18
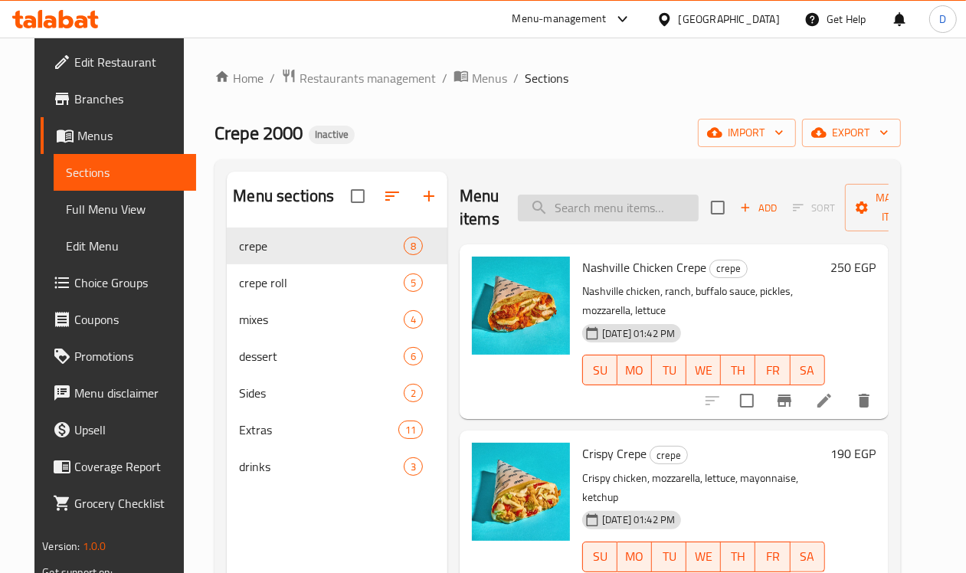
click at [526, 199] on input "search" at bounding box center [608, 208] width 181 height 27
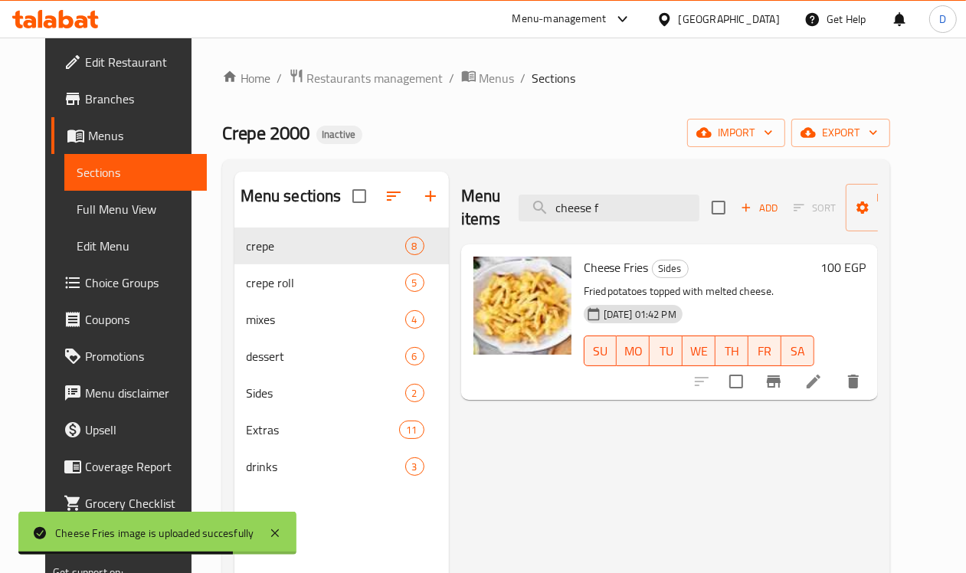
drag, startPoint x: 594, startPoint y: 207, endPoint x: 345, endPoint y: 223, distance: 249.5
click at [345, 223] on div "Menu sections crepe 8 crepe roll 5 mixes 4 dessert 6 Sides 2 Extras 11 drinks 3…" at bounding box center [556, 458] width 644 height 573
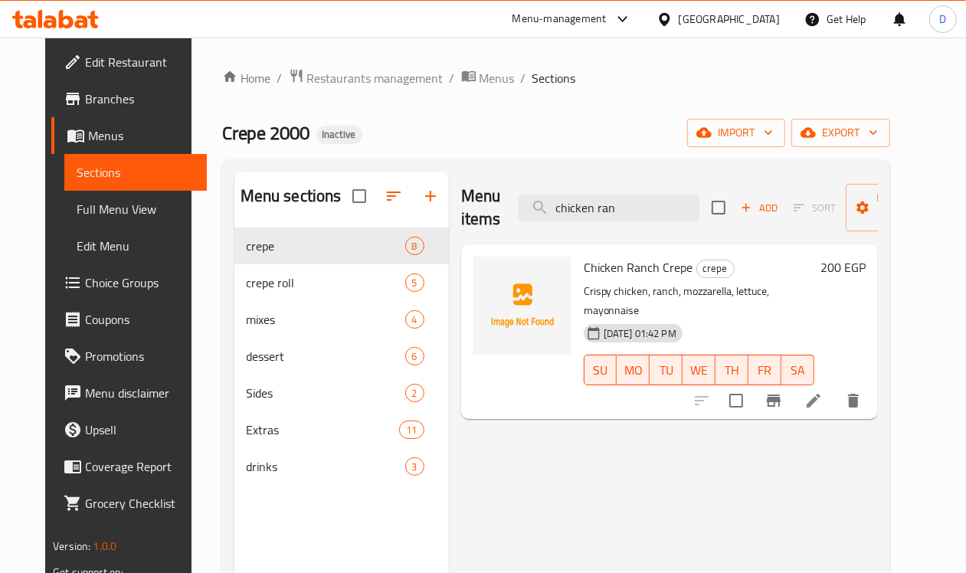
type input "chicken ran"
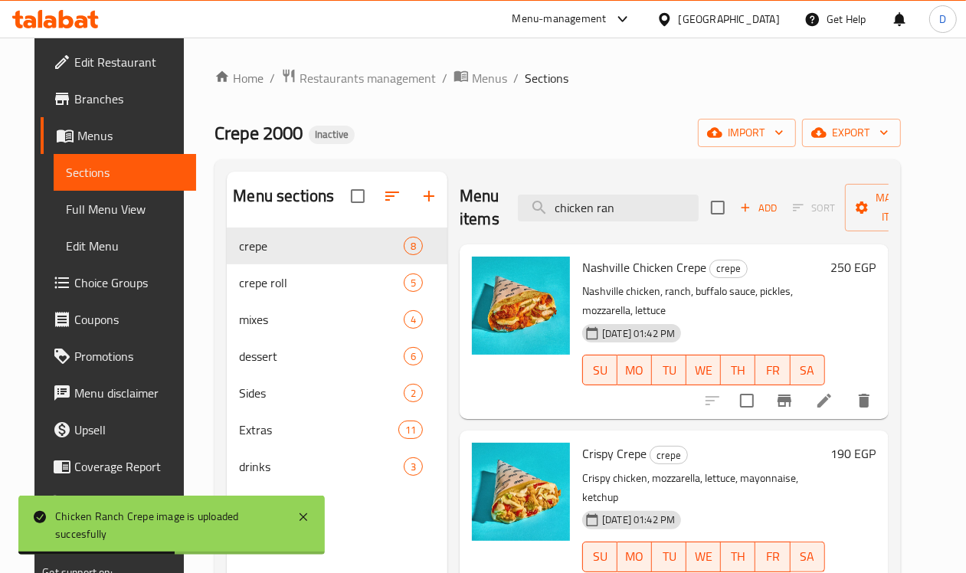
drag, startPoint x: 604, startPoint y: 207, endPoint x: 368, endPoint y: 226, distance: 236.8
click at [368, 226] on div "Menu sections crepe 8 crepe roll 5 mixes 4 dessert 6 Sides 2 Extras 11 drinks 3…" at bounding box center [557, 458] width 661 height 573
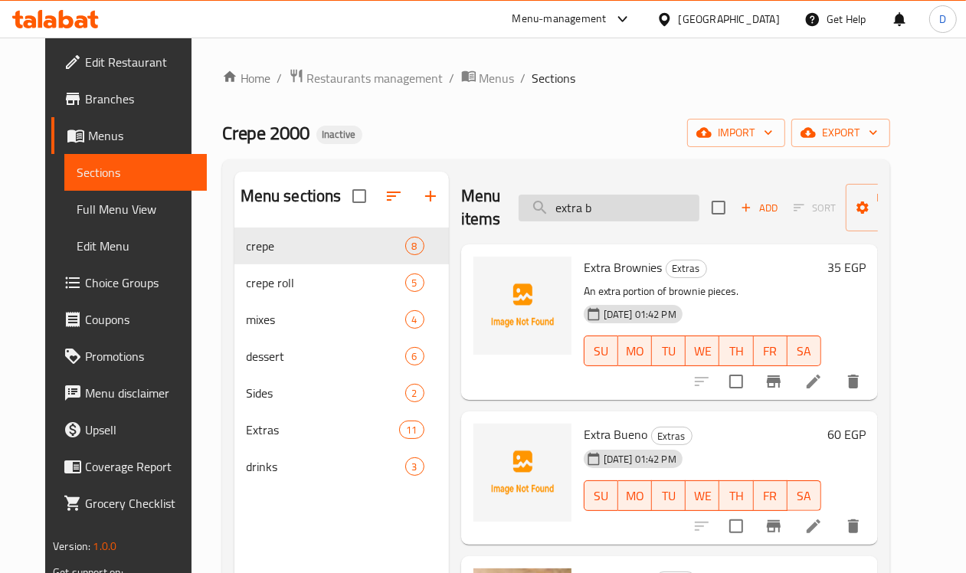
drag, startPoint x: 577, startPoint y: 196, endPoint x: 553, endPoint y: 205, distance: 25.5
click at [553, 205] on input "extra b" at bounding box center [609, 208] width 181 height 27
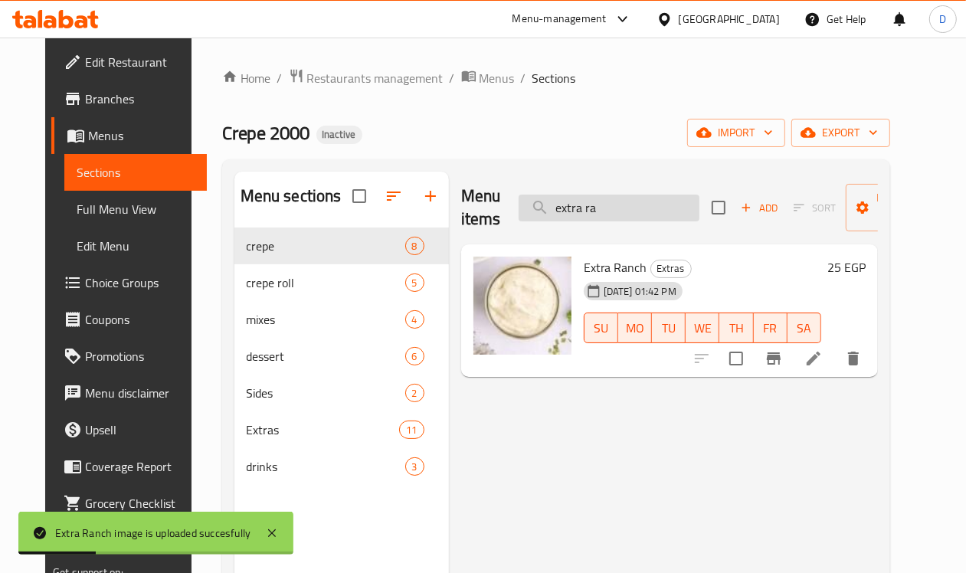
click at [579, 205] on input "extra ra" at bounding box center [609, 208] width 181 height 27
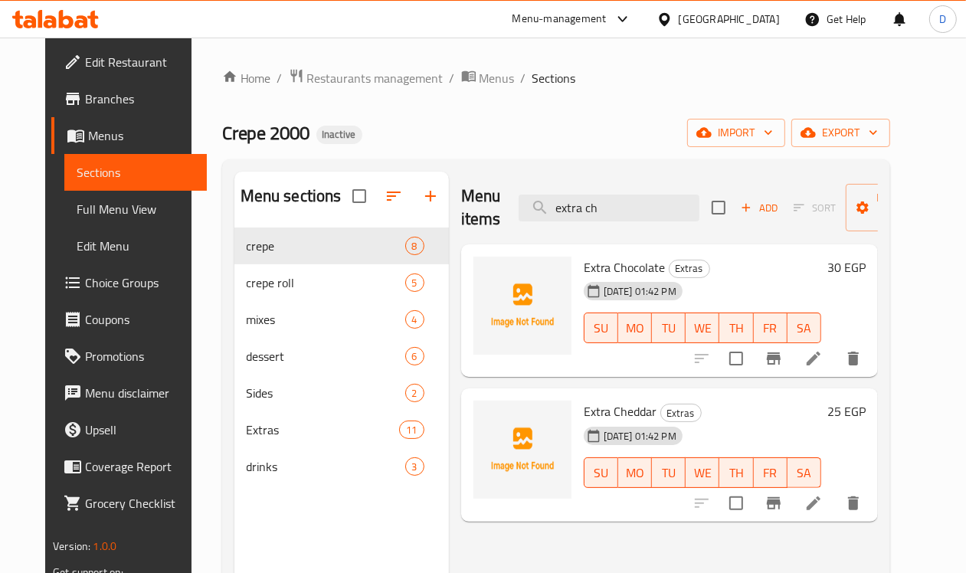
type input "extra ch"
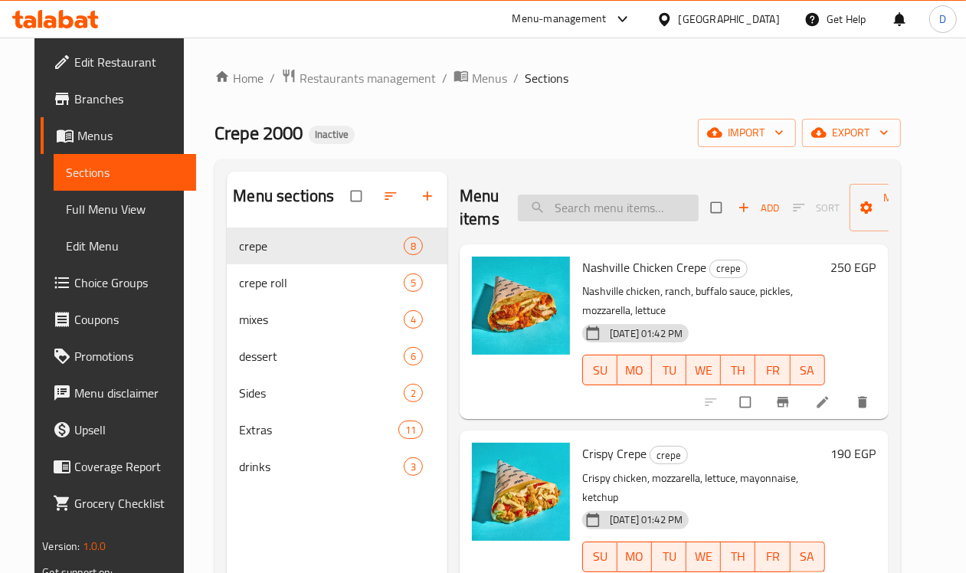
click at [560, 211] on input "search" at bounding box center [608, 208] width 181 height 27
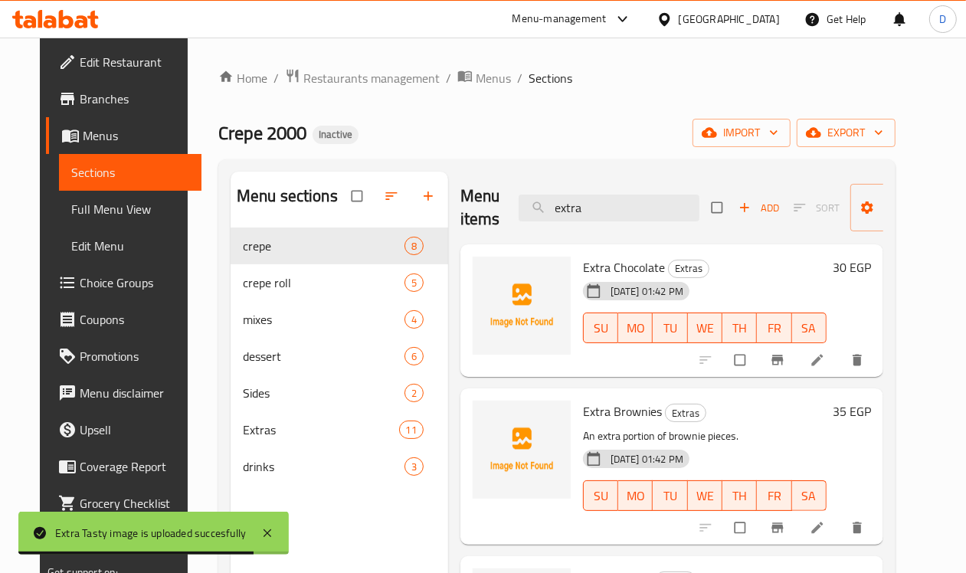
drag, startPoint x: 563, startPoint y: 209, endPoint x: 418, endPoint y: 221, distance: 146.0
click at [460, 221] on div "Menu items extra Add Sort Manage items" at bounding box center [671, 208] width 423 height 73
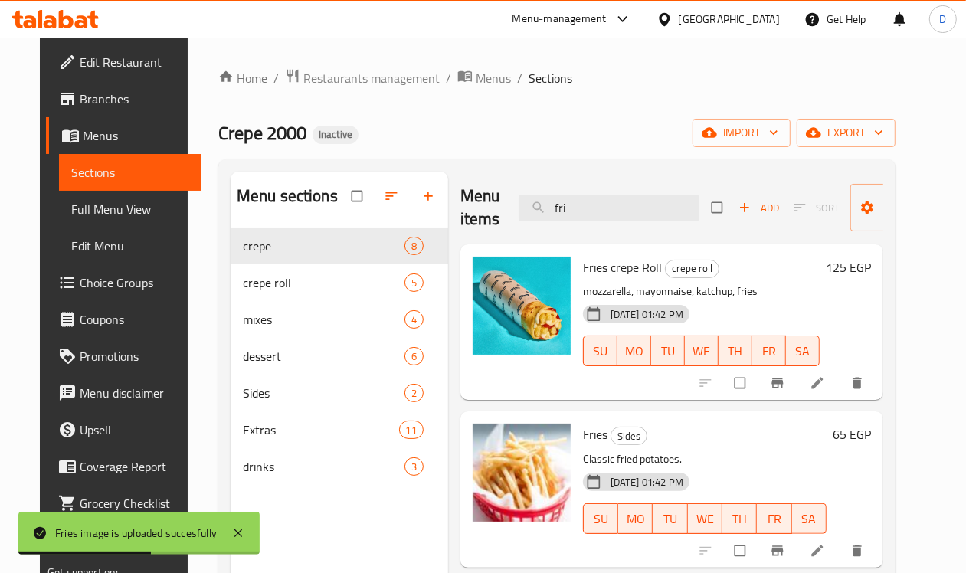
drag, startPoint x: 552, startPoint y: 209, endPoint x: 445, endPoint y: 222, distance: 107.3
click at [460, 222] on div "Menu items fri Add Sort Manage items" at bounding box center [671, 208] width 423 height 73
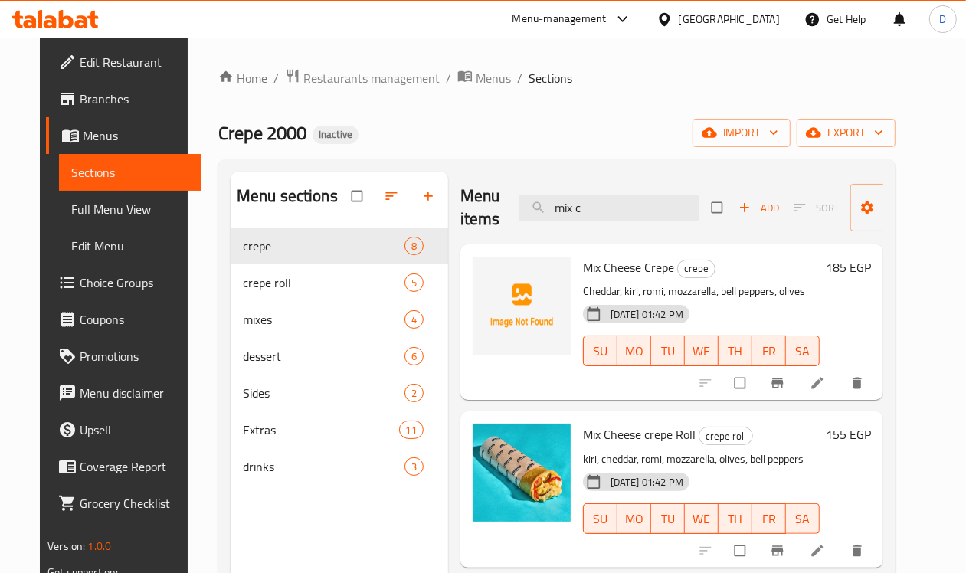
type input "mix c"
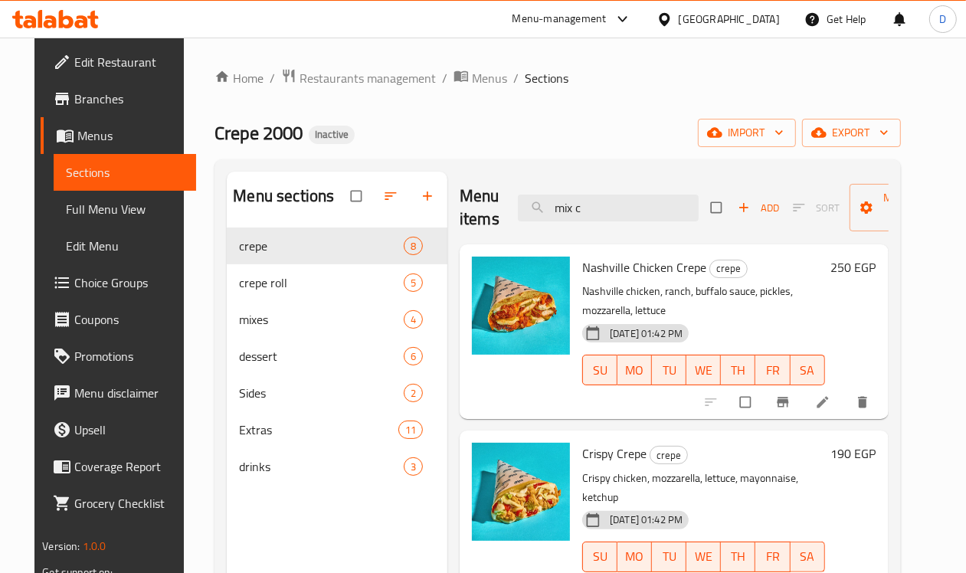
drag, startPoint x: 563, startPoint y: 208, endPoint x: 369, endPoint y: 208, distance: 193.8
click at [369, 208] on div "Menu sections crepe 8 crepe roll 5 mixes 4 dessert 6 Sides 2 Extras 11 drinks 3…" at bounding box center [557, 458] width 661 height 573
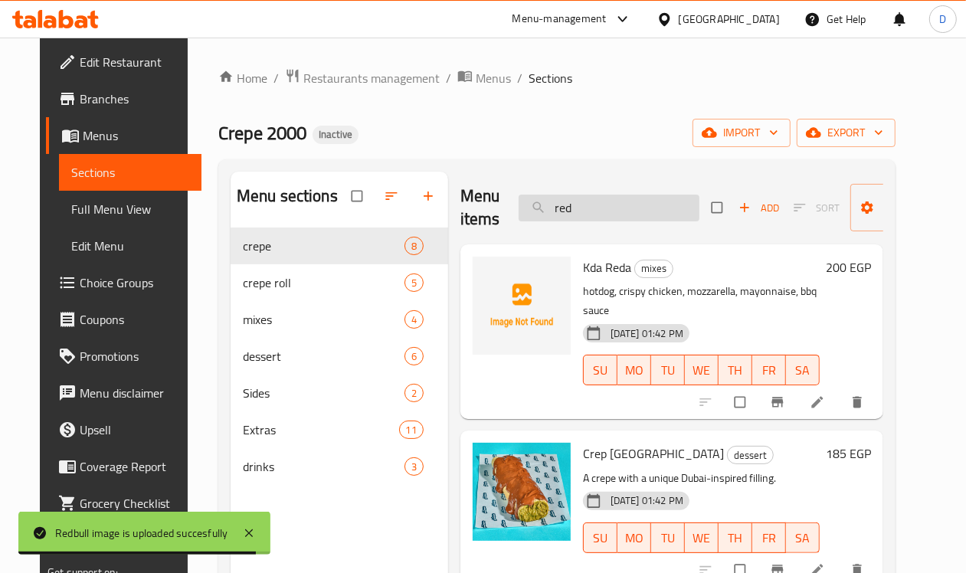
drag, startPoint x: 559, startPoint y: 205, endPoint x: 487, endPoint y: 205, distance: 72.0
click at [519, 205] on input "red" at bounding box center [609, 208] width 181 height 27
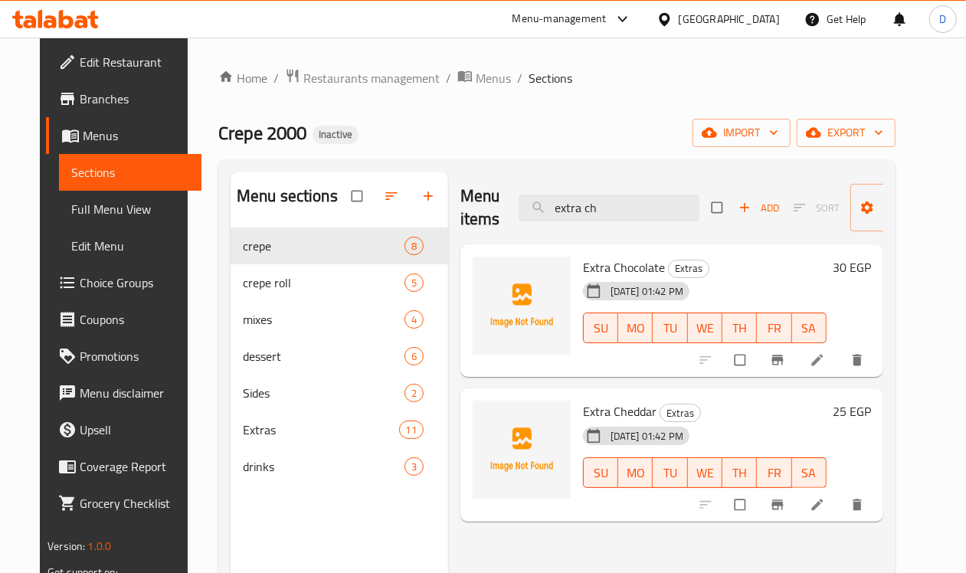
type input "extra ch"
click at [89, 205] on span "Full Menu View" at bounding box center [130, 209] width 118 height 18
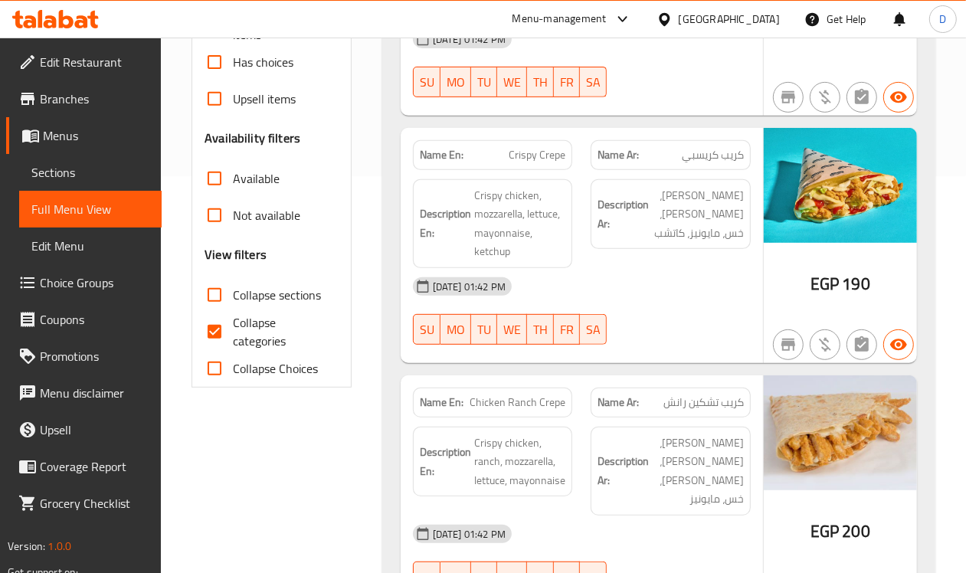
scroll to position [479, 0]
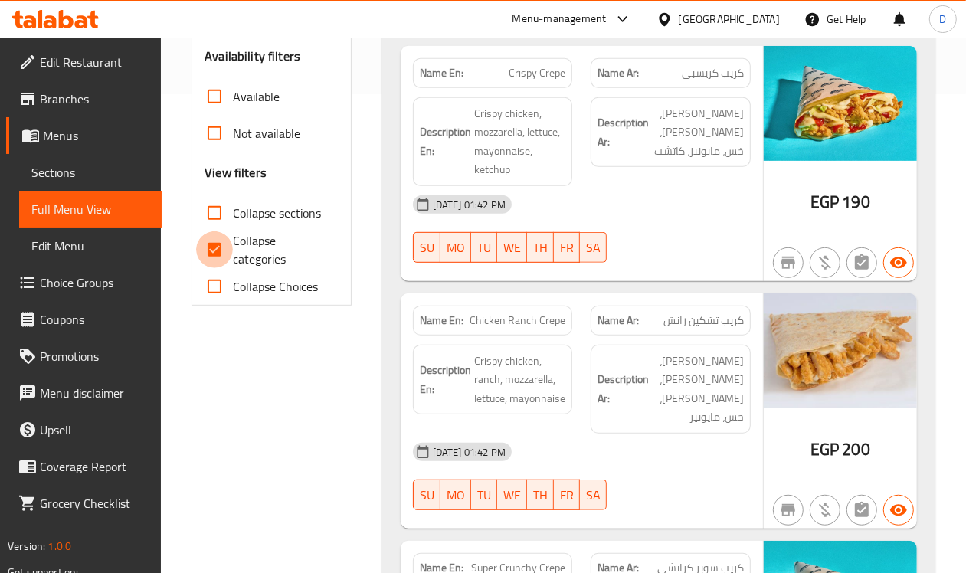
click at [215, 244] on input "Collapse categories" at bounding box center [214, 249] width 37 height 37
checkbox input "false"
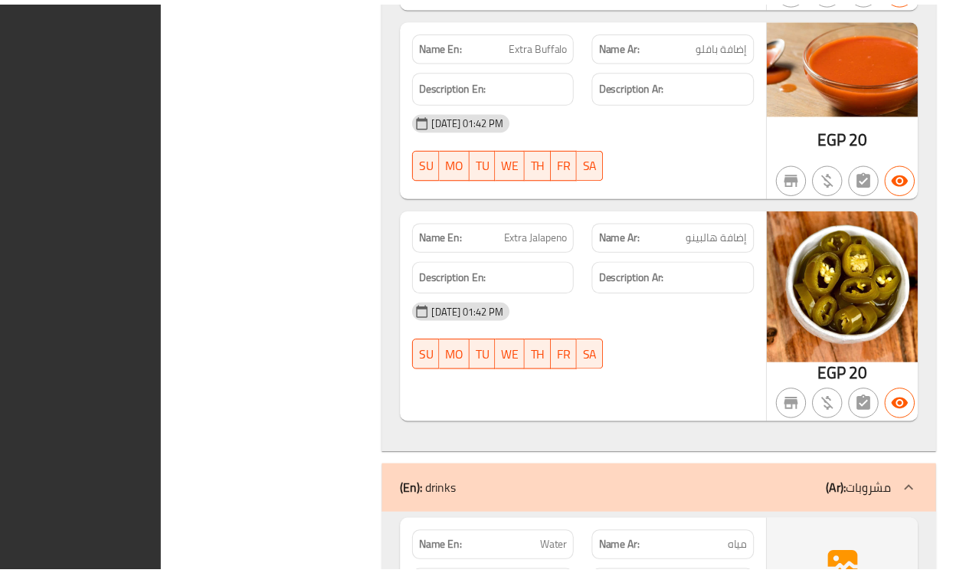
scroll to position [9478, 0]
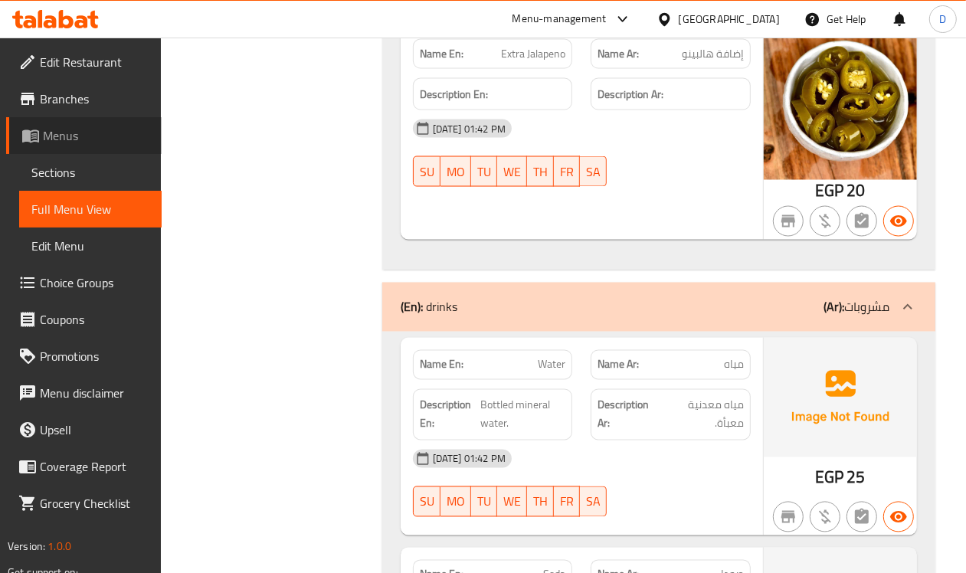
click at [71, 126] on span "Menus" at bounding box center [96, 135] width 107 height 18
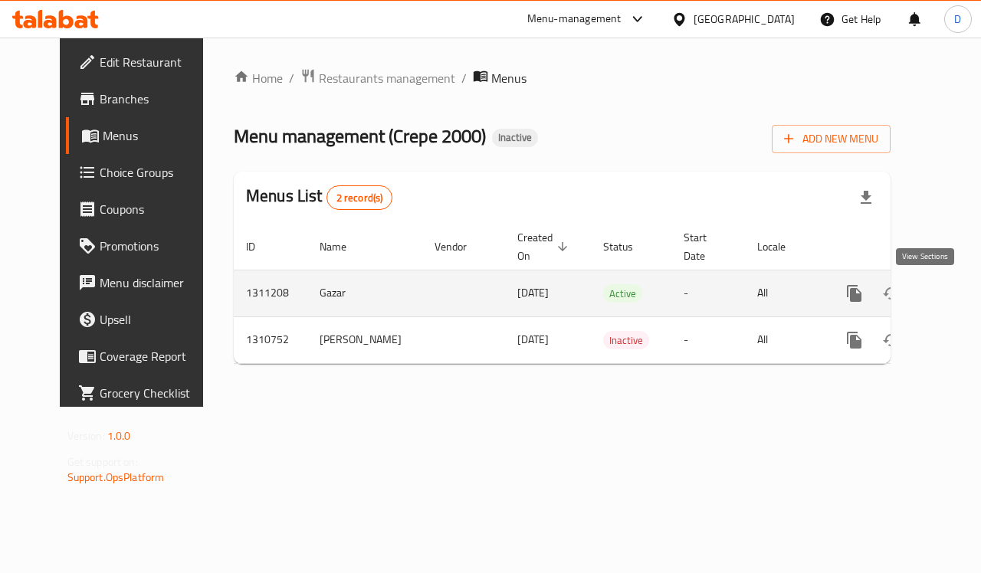
click at [946, 293] on link "enhanced table" at bounding box center [964, 293] width 37 height 37
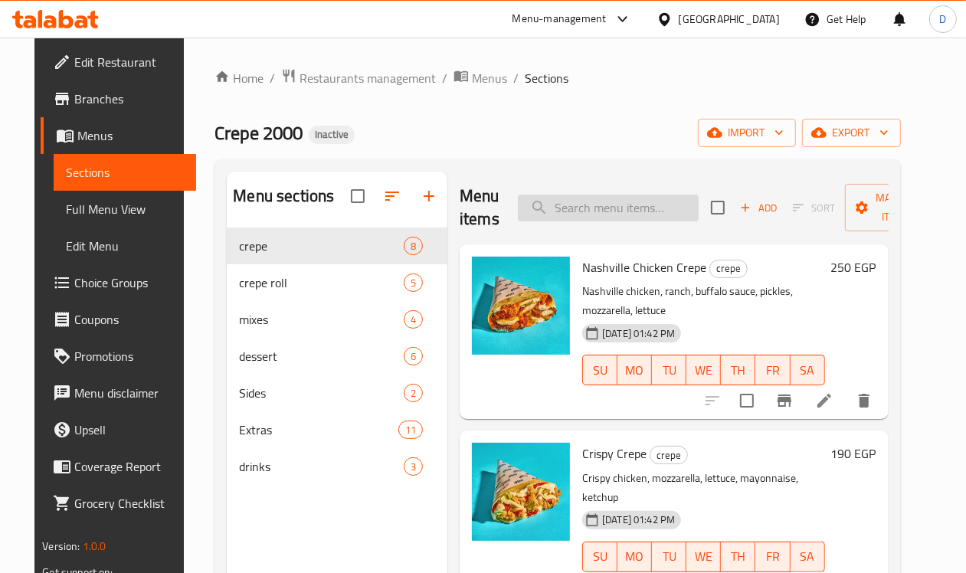
click at [601, 211] on input "search" at bounding box center [608, 208] width 181 height 27
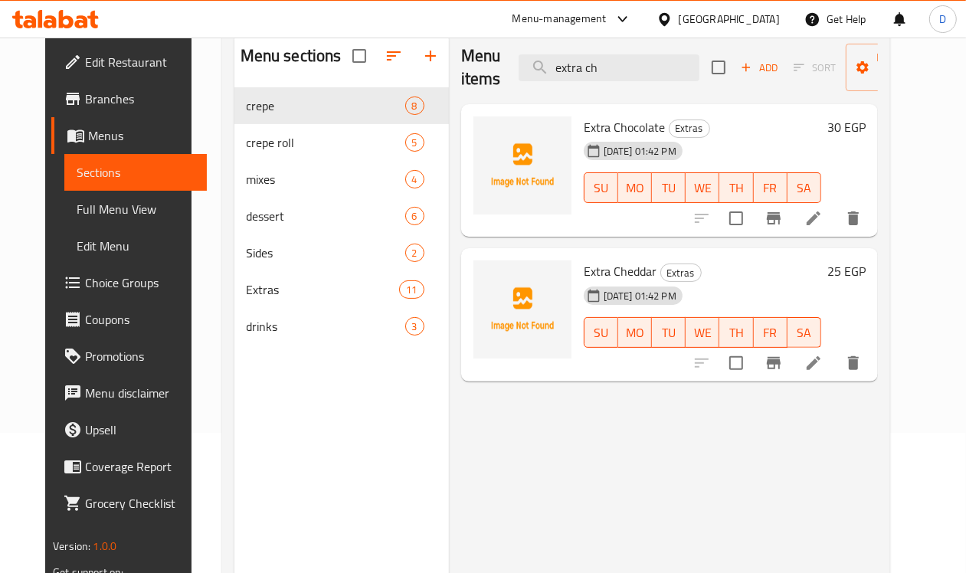
scroll to position [96, 0]
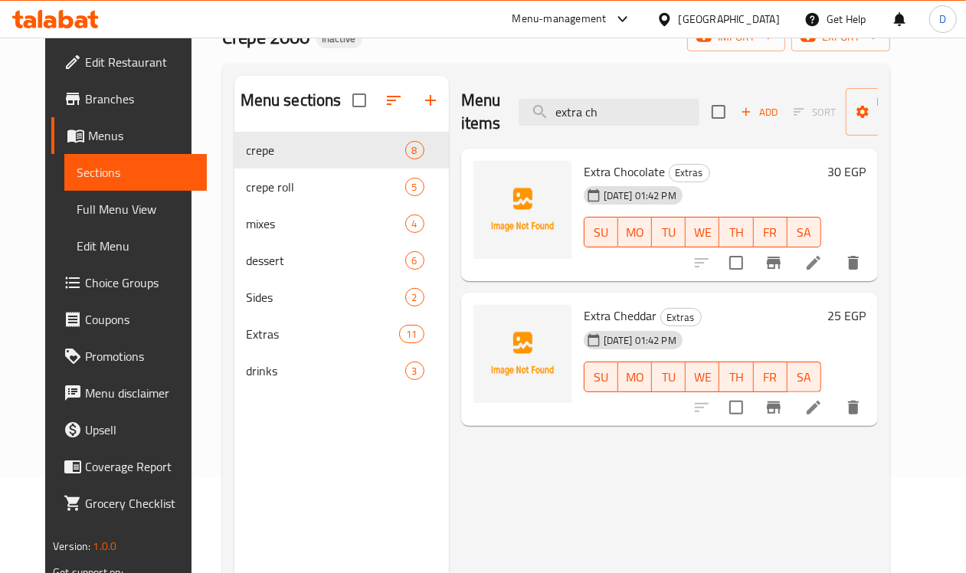
type input "extra ch"
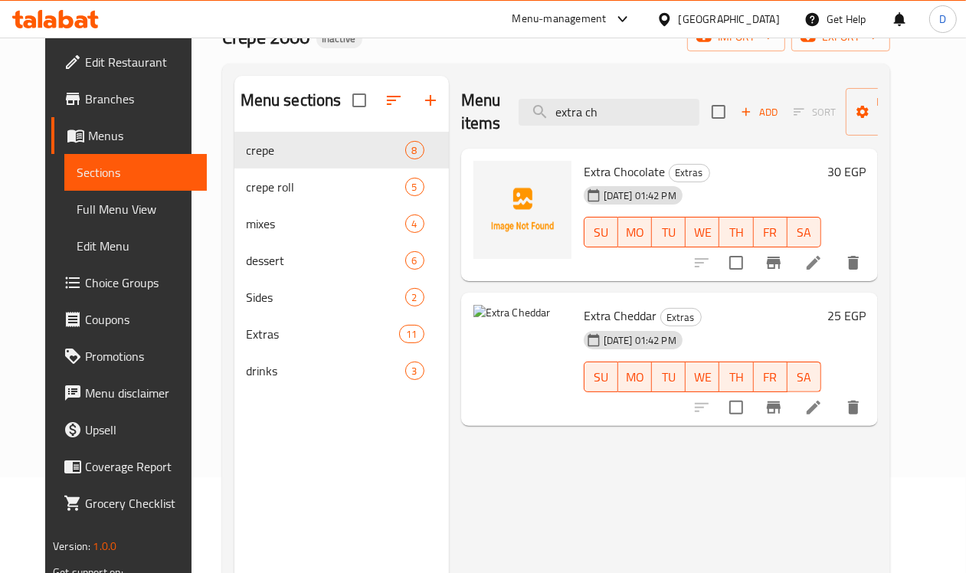
click at [761, 28] on div "Egypt" at bounding box center [729, 19] width 101 height 17
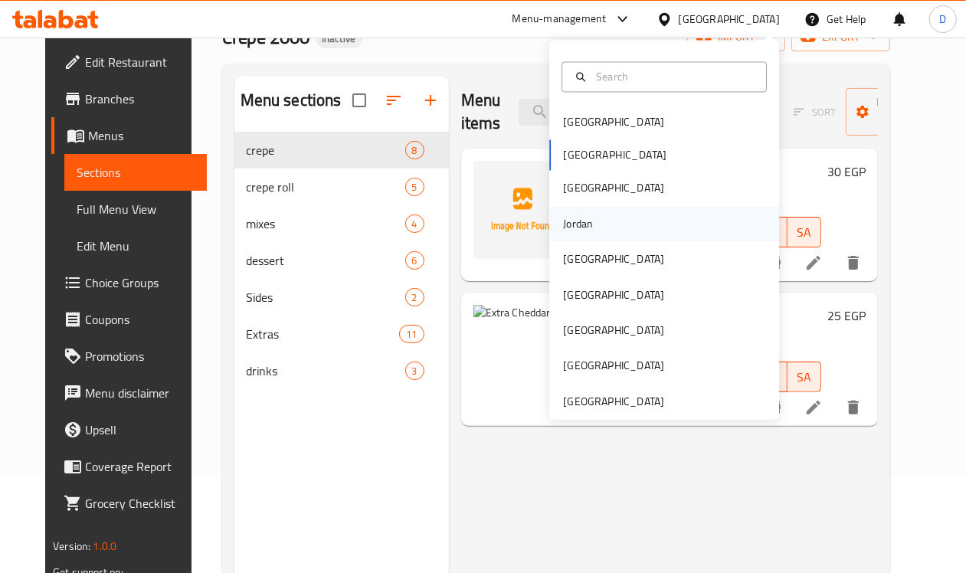
click at [563, 218] on div "Jordan" at bounding box center [578, 223] width 30 height 17
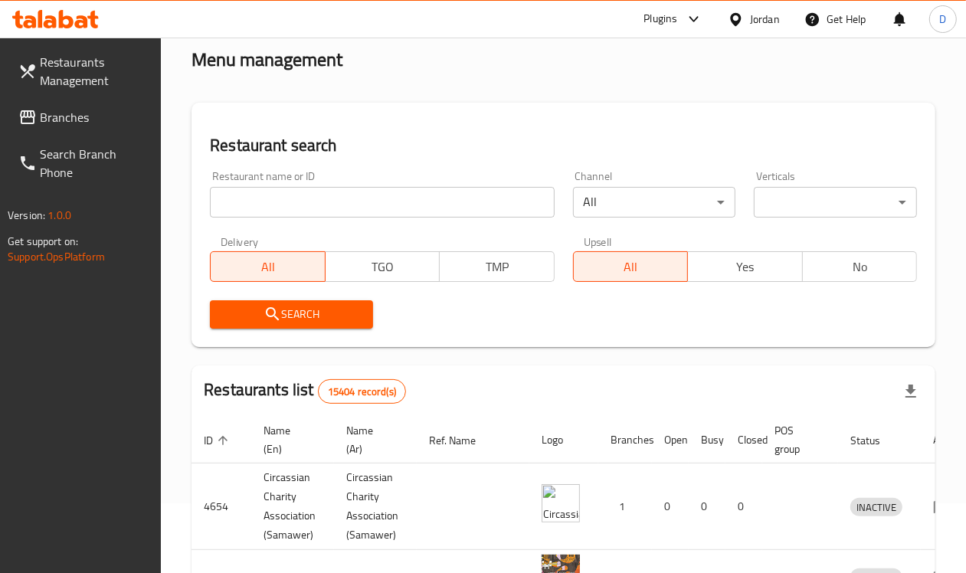
scroll to position [96, 0]
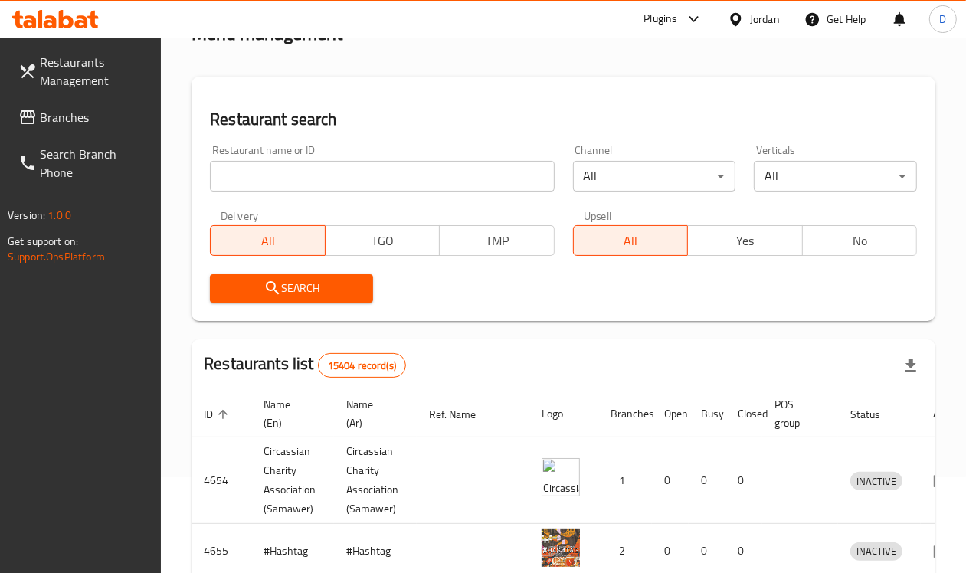
click at [74, 123] on span "Branches" at bounding box center [95, 117] width 110 height 18
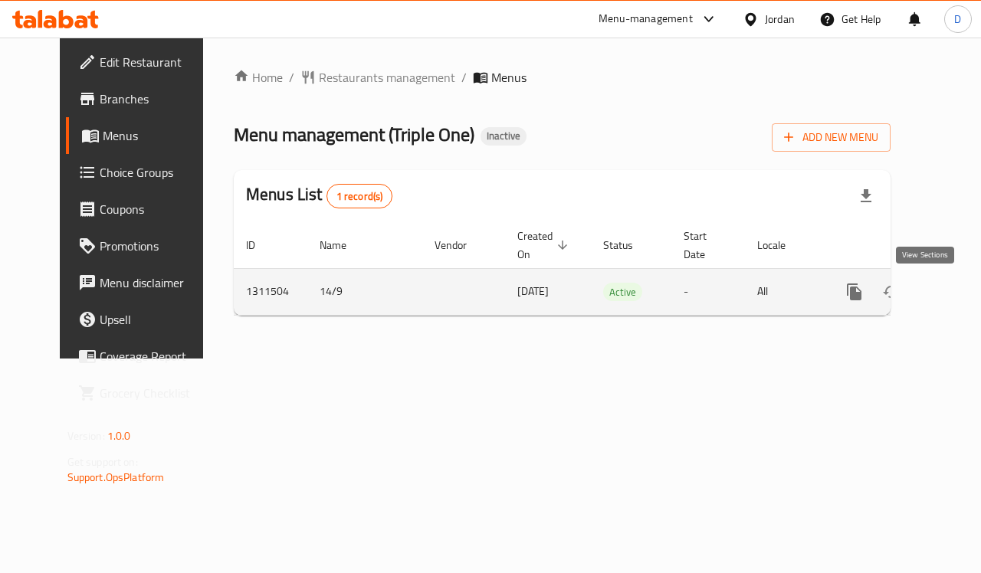
click at [958, 289] on icon "enhanced table" at bounding box center [965, 292] width 14 height 14
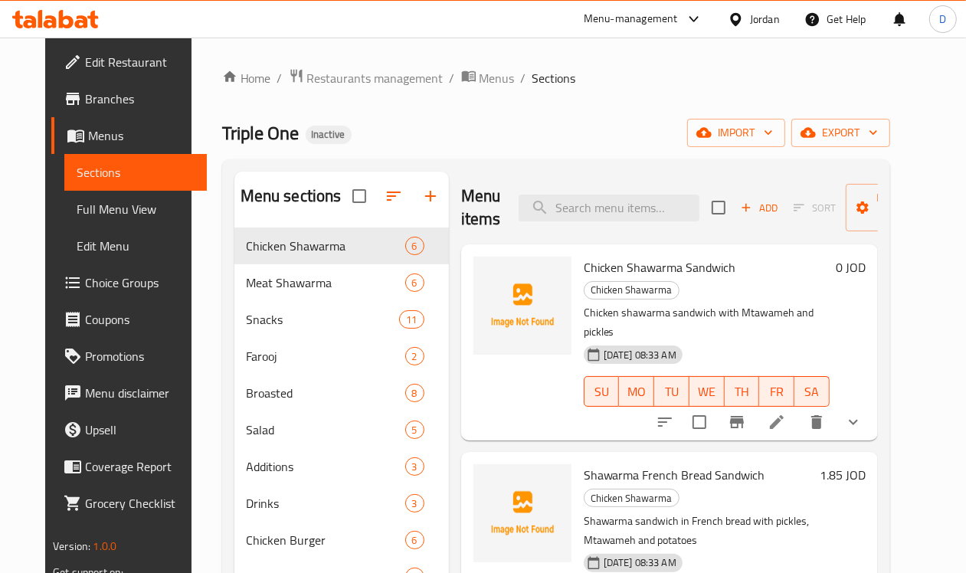
click at [760, 20] on div "Jordan" at bounding box center [765, 19] width 30 height 17
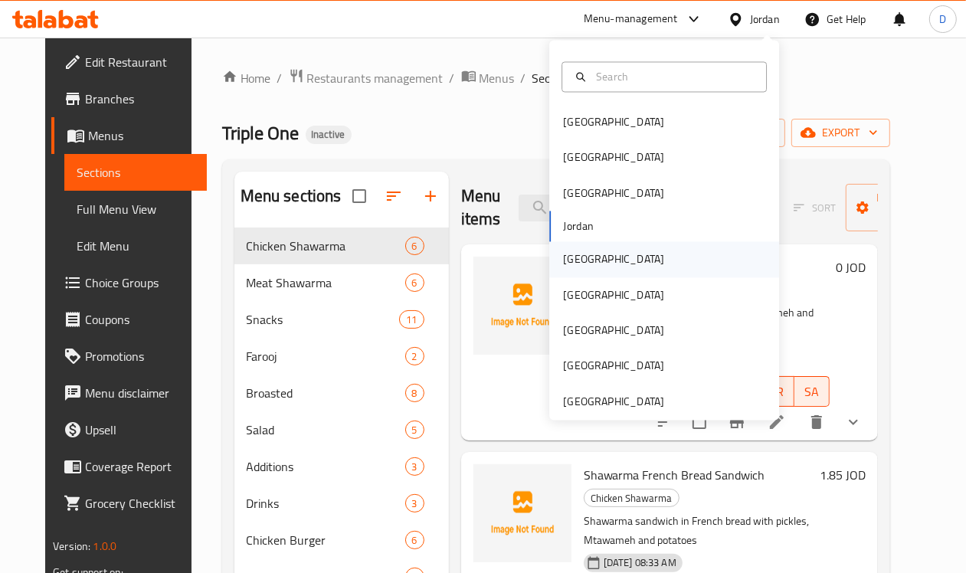
click at [572, 258] on div "[GEOGRAPHIC_DATA]" at bounding box center [613, 259] width 101 height 17
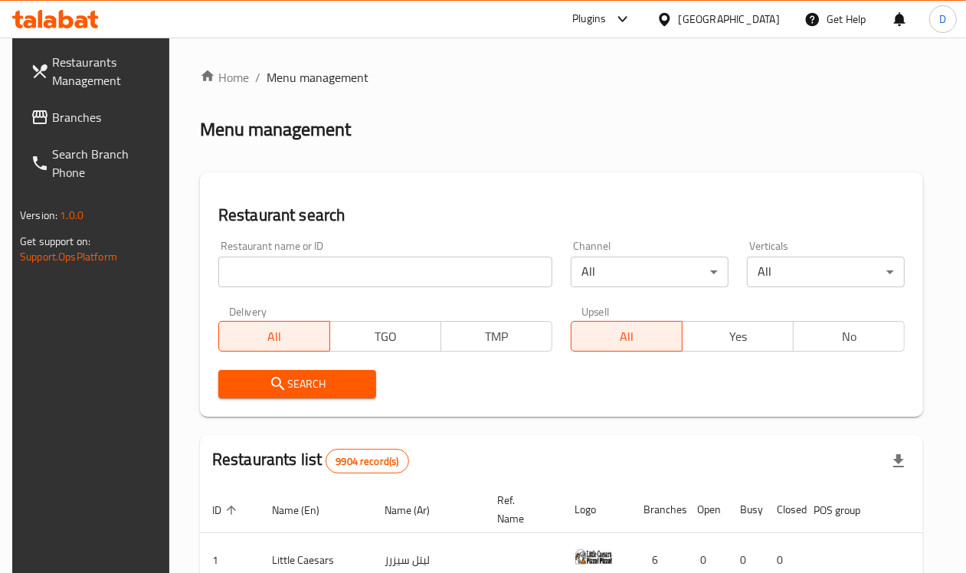
click at [82, 116] on span "Branches" at bounding box center [107, 117] width 110 height 18
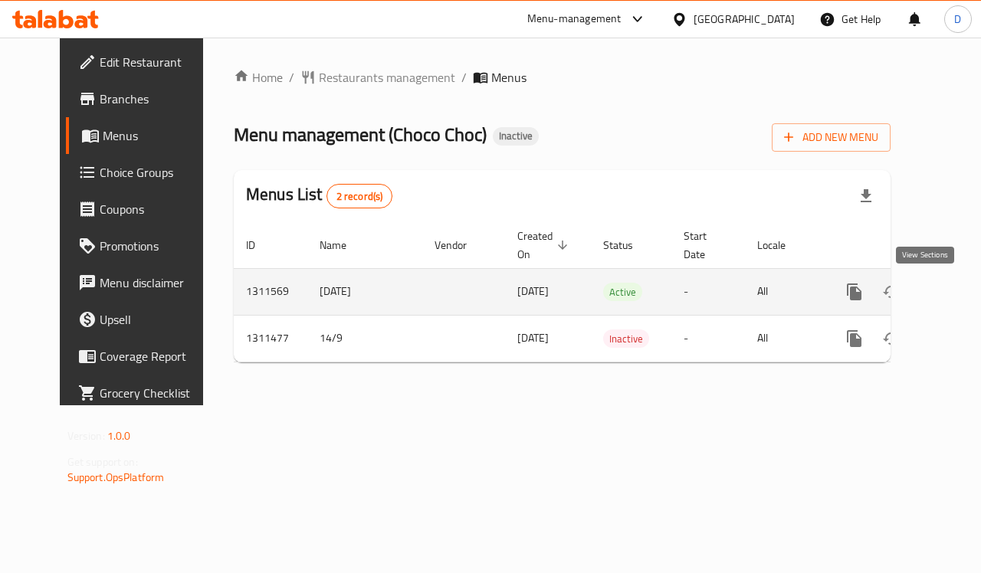
click at [955, 291] on icon "enhanced table" at bounding box center [964, 292] width 18 height 18
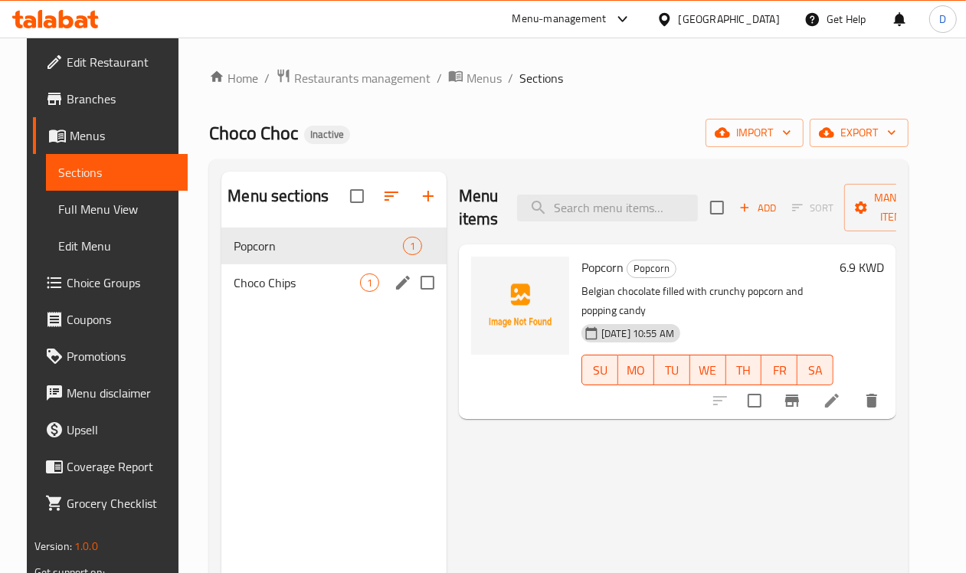
click at [234, 295] on div "Choco Chips 1" at bounding box center [333, 282] width 225 height 37
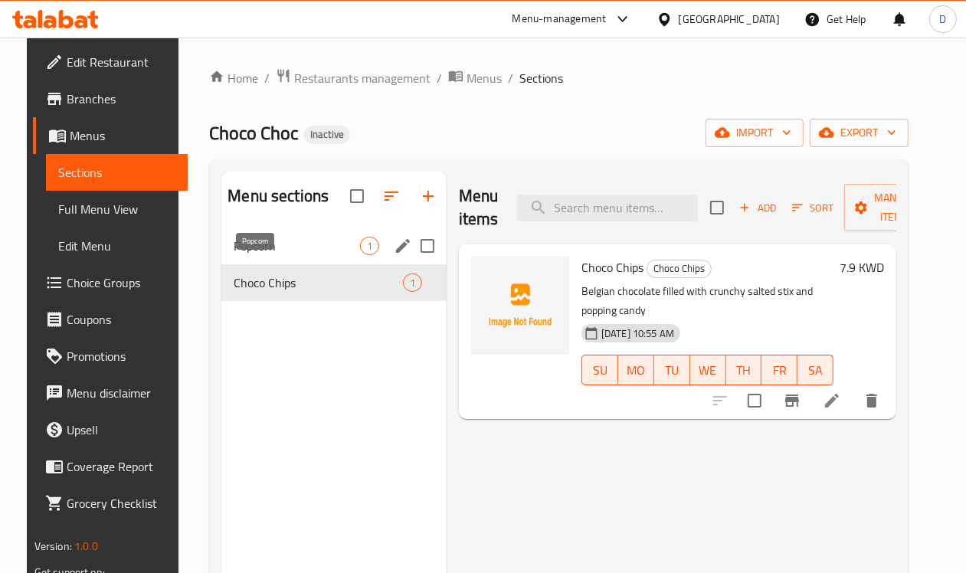
click at [234, 255] on span "Popcorn" at bounding box center [297, 246] width 126 height 18
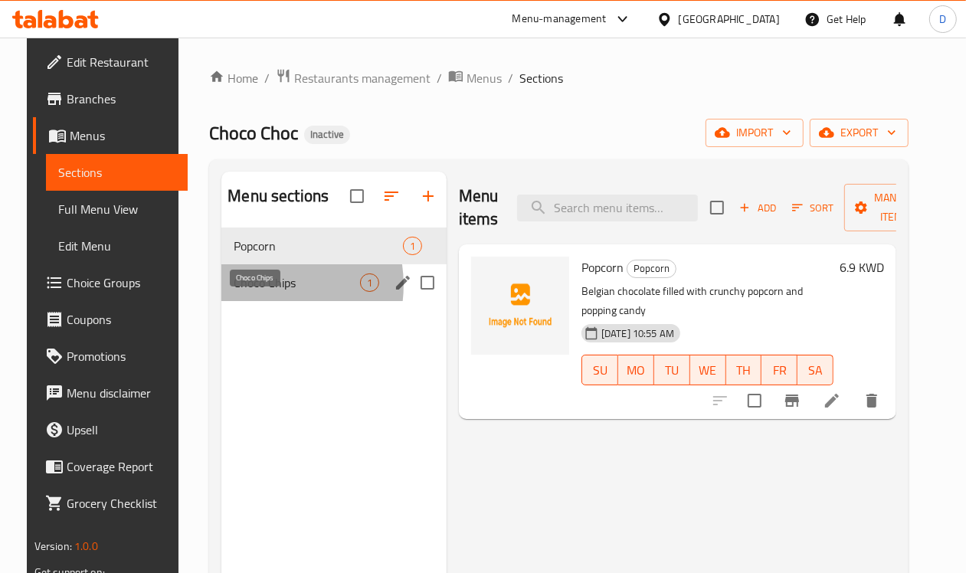
click at [243, 292] on span "Choco Chips" at bounding box center [297, 283] width 126 height 18
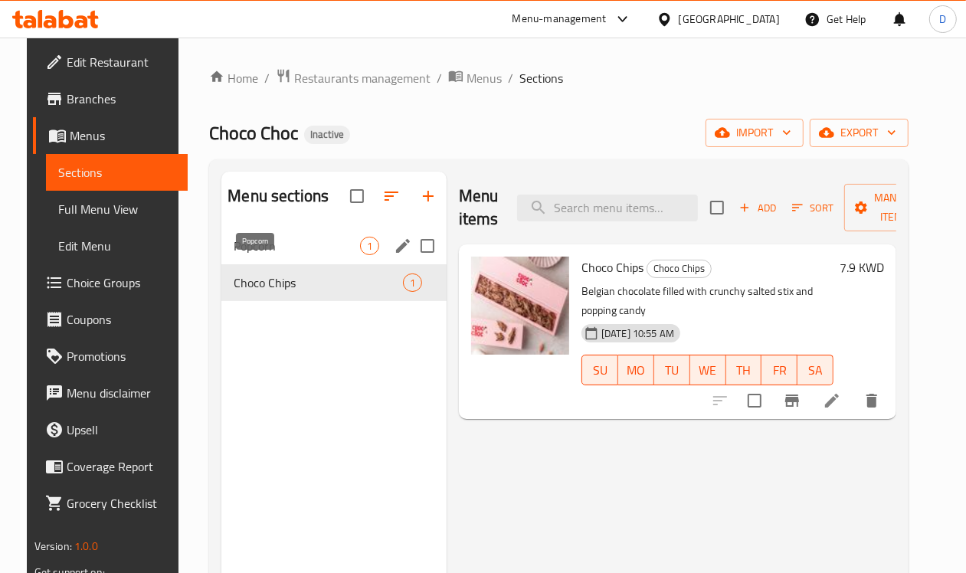
click at [247, 255] on span "Popcorn" at bounding box center [297, 246] width 126 height 18
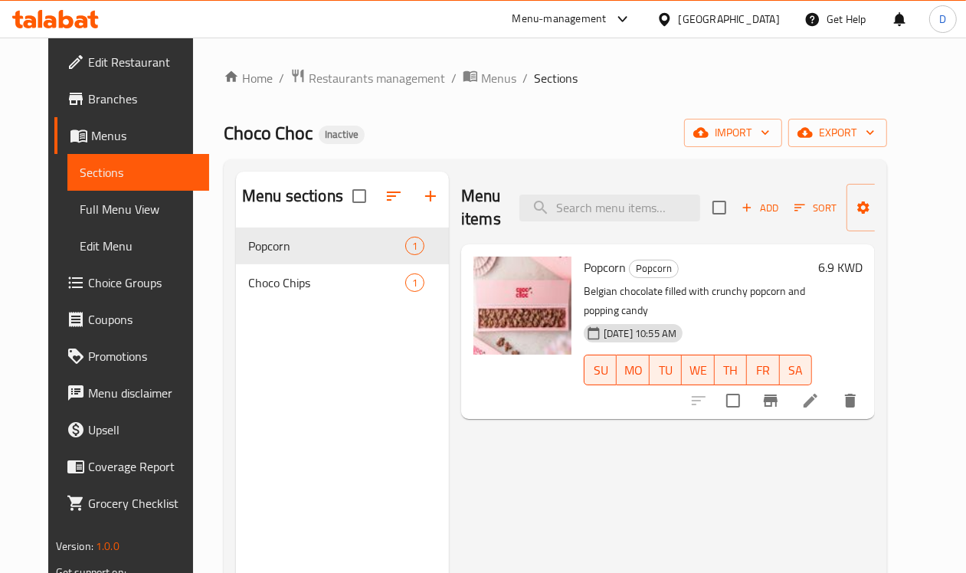
click at [88, 55] on span "Edit Restaurant" at bounding box center [143, 62] width 110 height 18
